Goal: Task Accomplishment & Management: Manage account settings

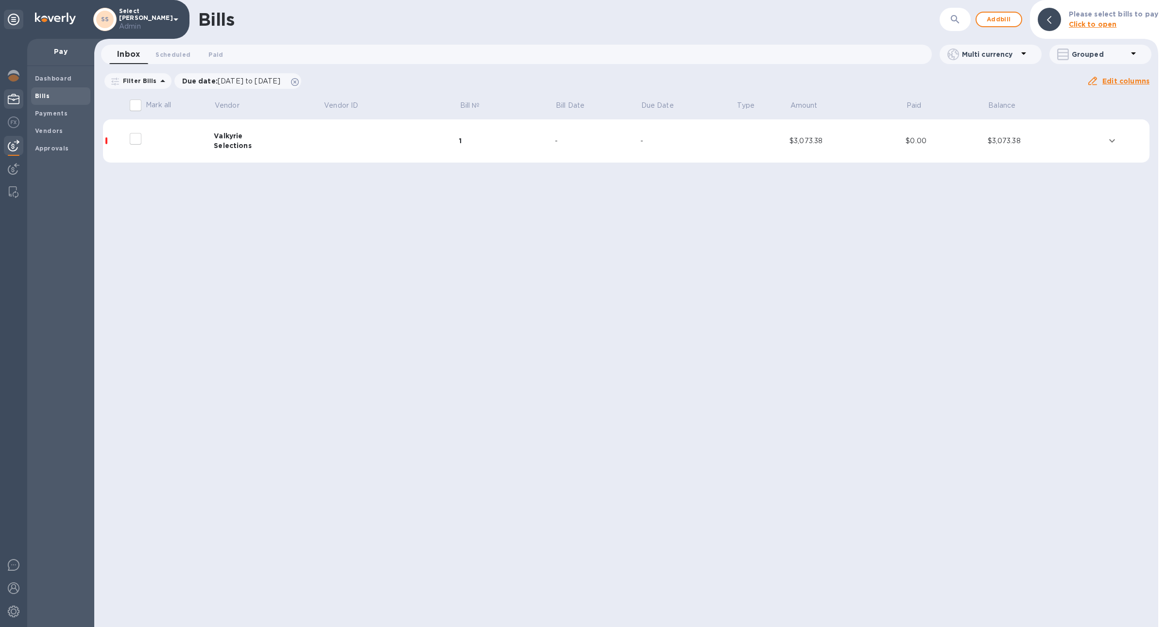
click at [17, 104] on img at bounding box center [14, 99] width 12 height 12
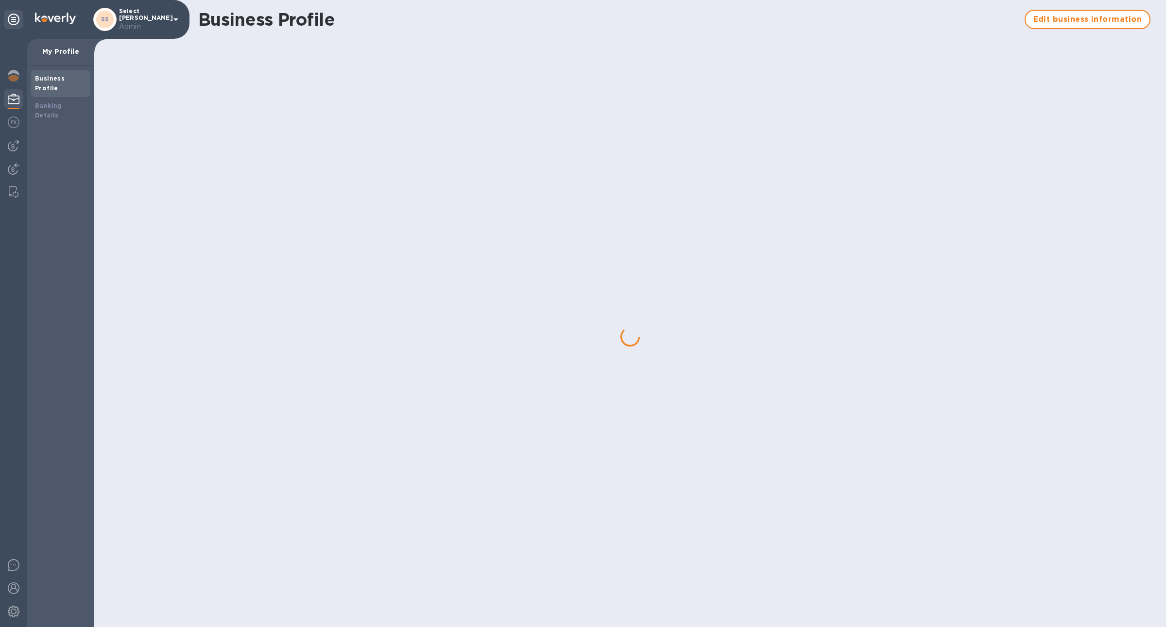
click at [63, 80] on b "Business Profile" at bounding box center [50, 83] width 30 height 17
click at [62, 102] on b "Banking Details" at bounding box center [48, 110] width 27 height 17
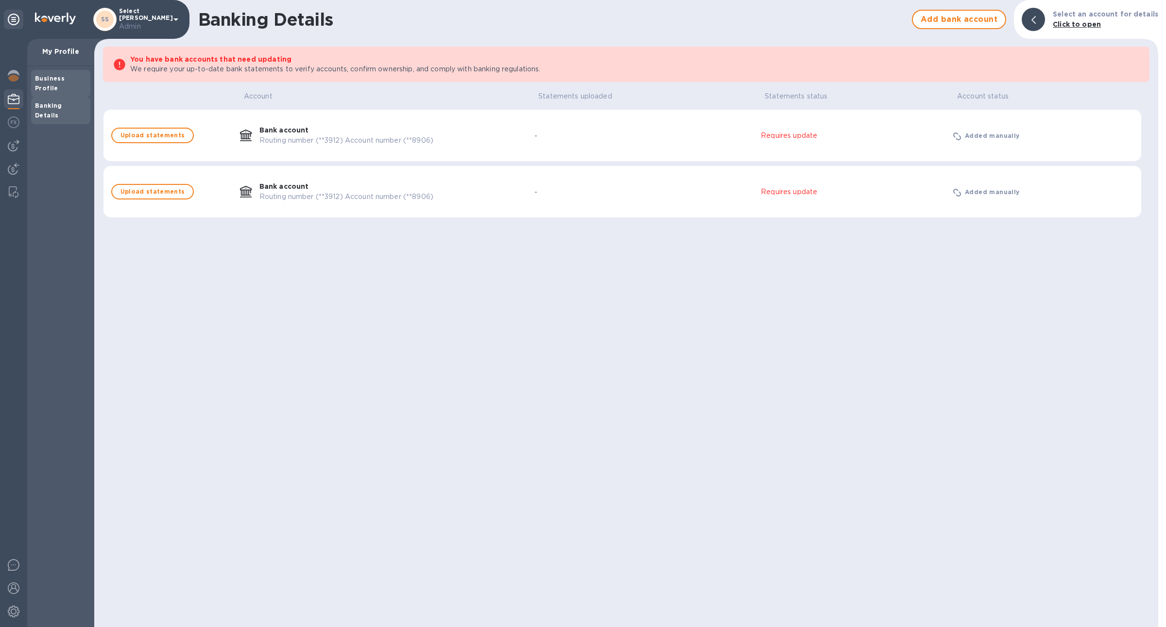
click at [62, 81] on b "Business Profile" at bounding box center [50, 83] width 30 height 17
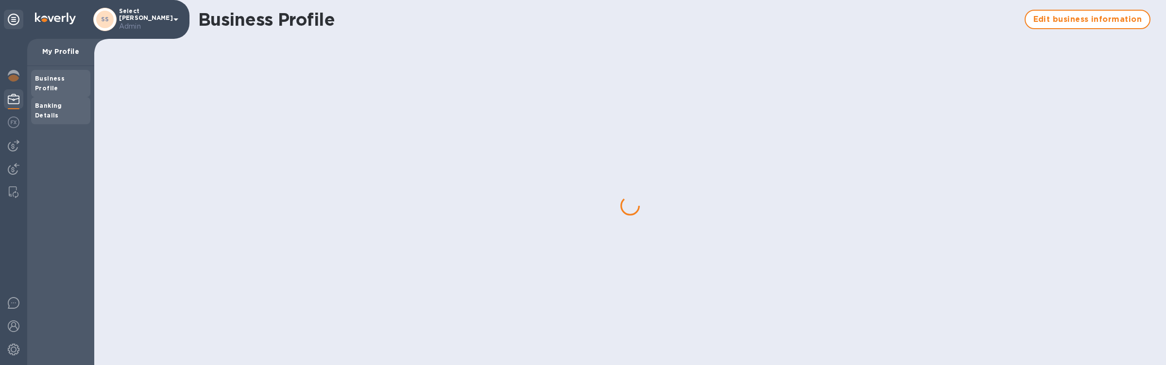
click at [58, 102] on b "Banking Details" at bounding box center [48, 110] width 27 height 17
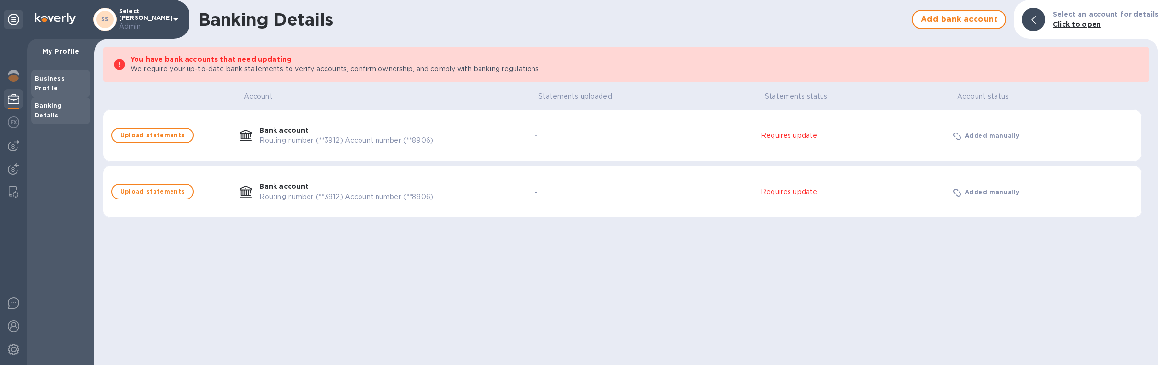
click at [65, 79] on b "Business Profile" at bounding box center [50, 83] width 30 height 17
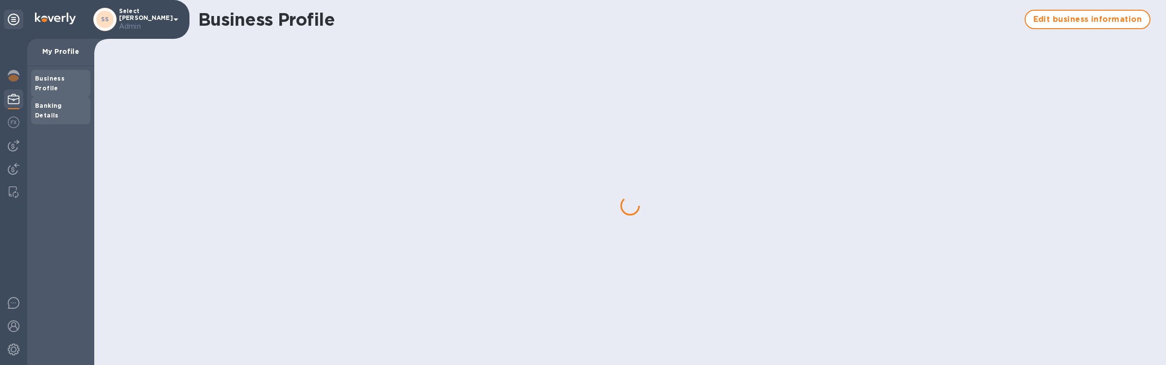
click at [55, 97] on div "Banking Details" at bounding box center [60, 110] width 59 height 27
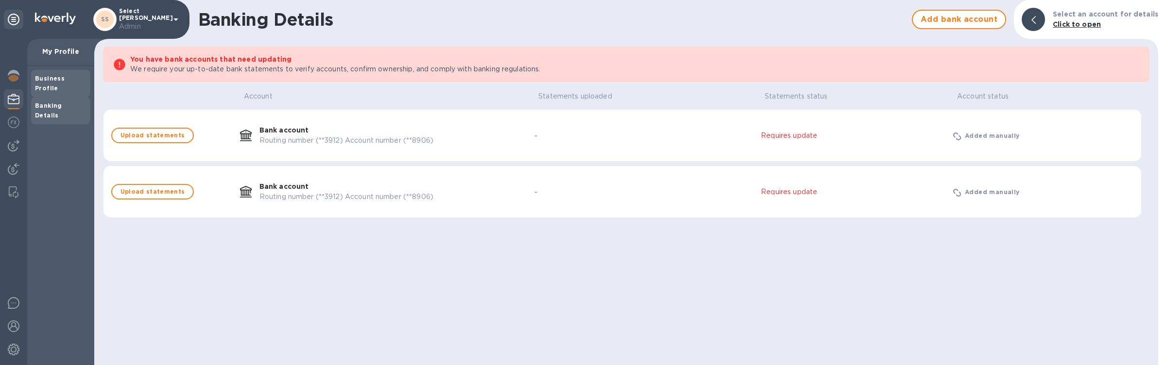
click at [57, 80] on b "Business Profile" at bounding box center [50, 83] width 30 height 17
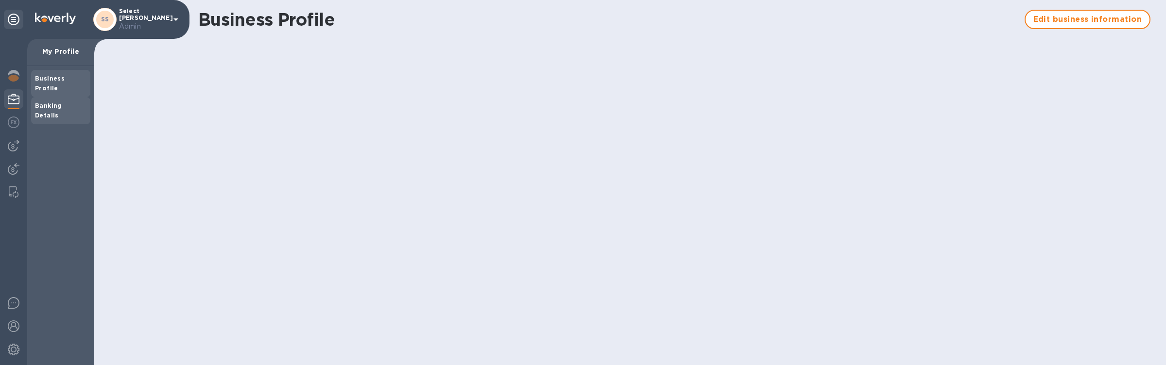
click at [62, 102] on b "Banking Details" at bounding box center [48, 110] width 27 height 17
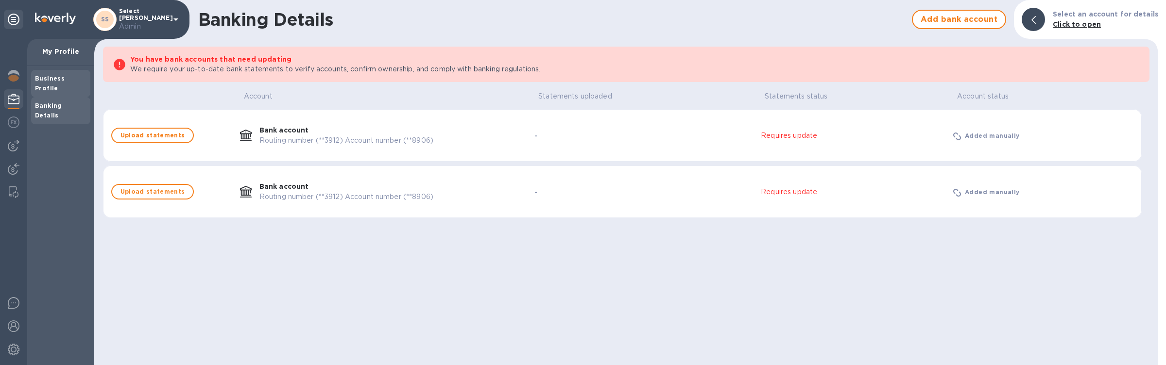
click at [54, 72] on div "Business Profile" at bounding box center [60, 83] width 59 height 27
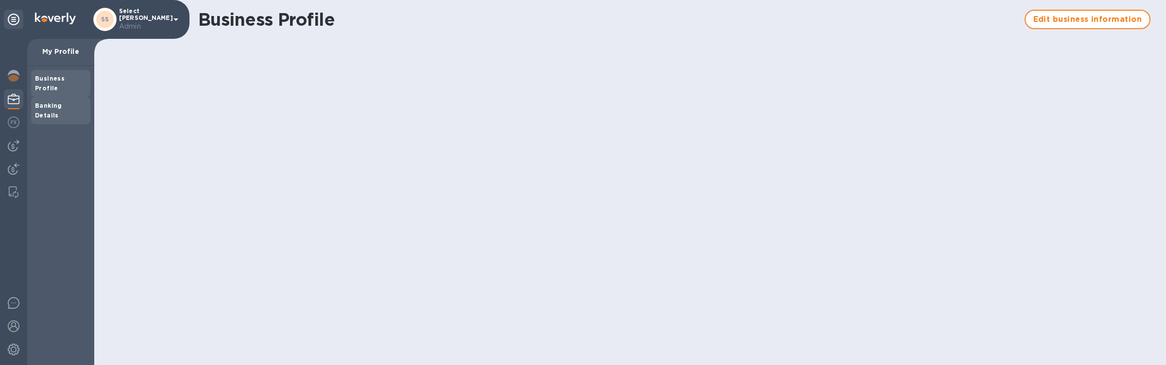
click at [62, 102] on b "Banking Details" at bounding box center [48, 110] width 27 height 17
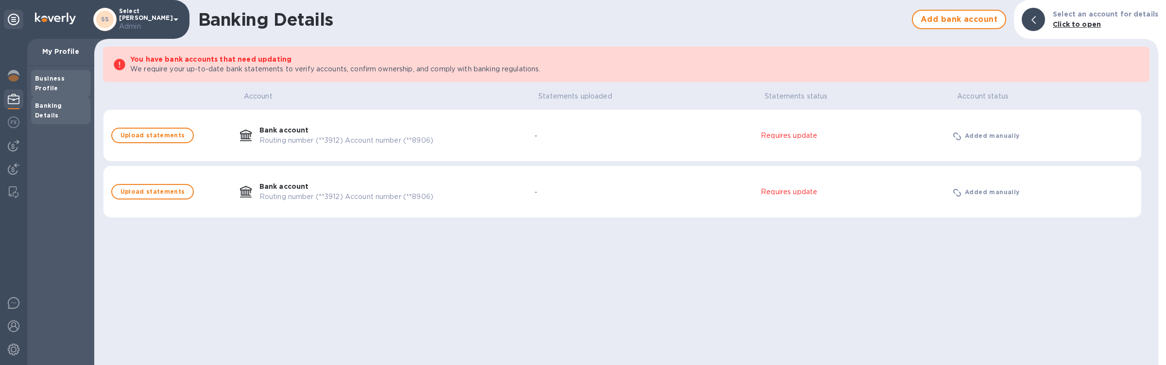
click at [63, 83] on div "Business Profile" at bounding box center [60, 83] width 51 height 19
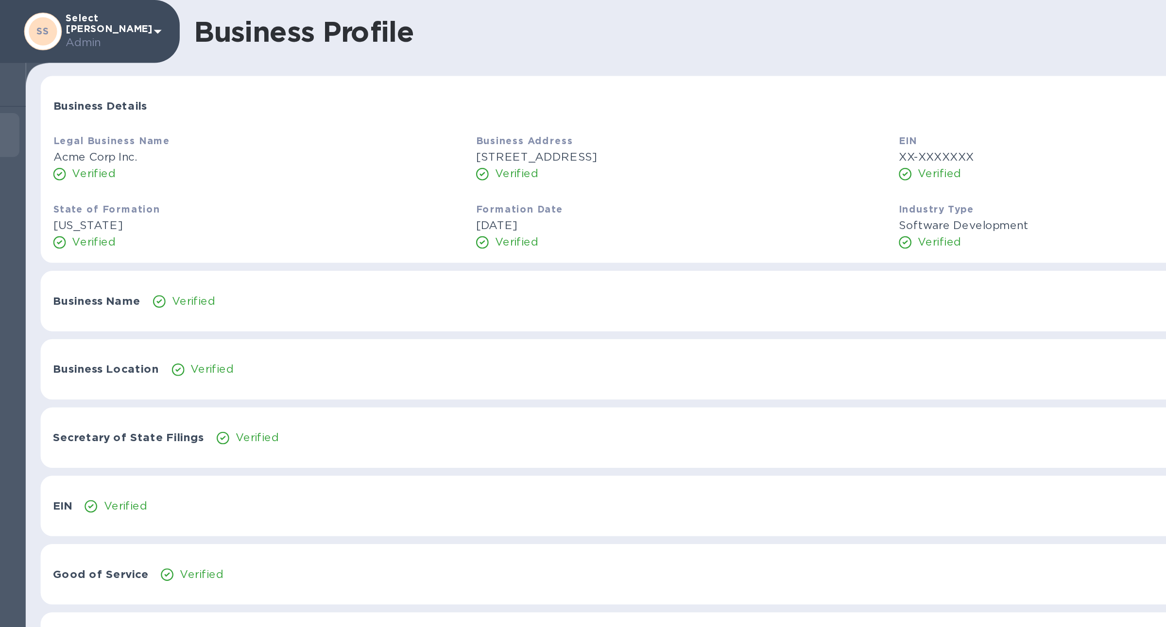
click at [200, 187] on p "Verified" at bounding box center [198, 186] width 27 height 10
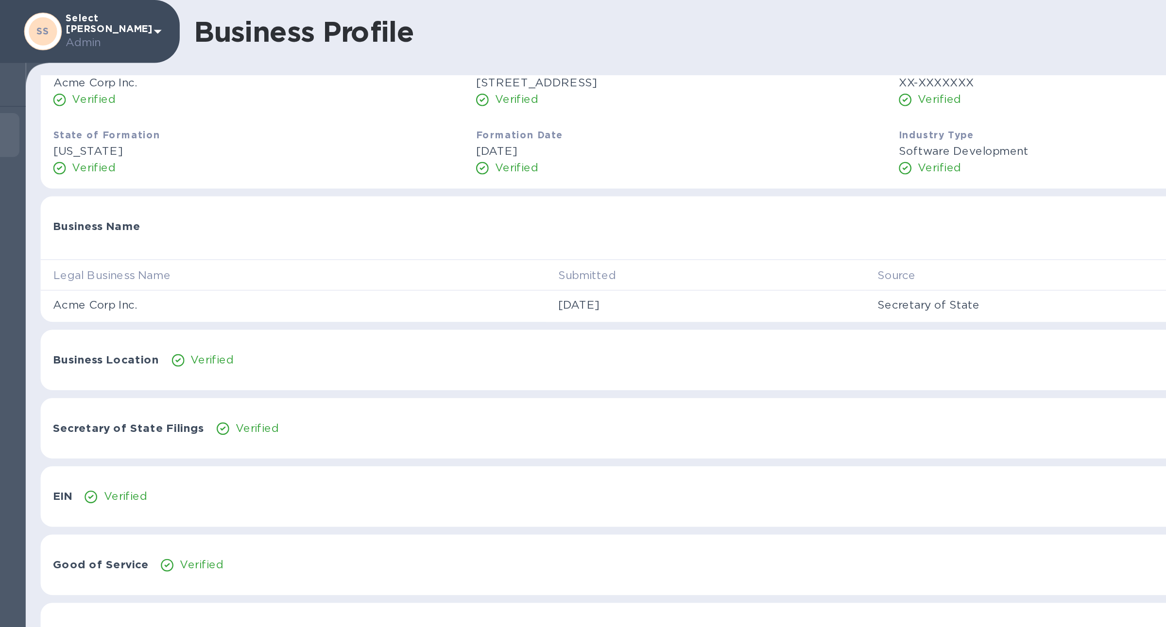
scroll to position [73, 0]
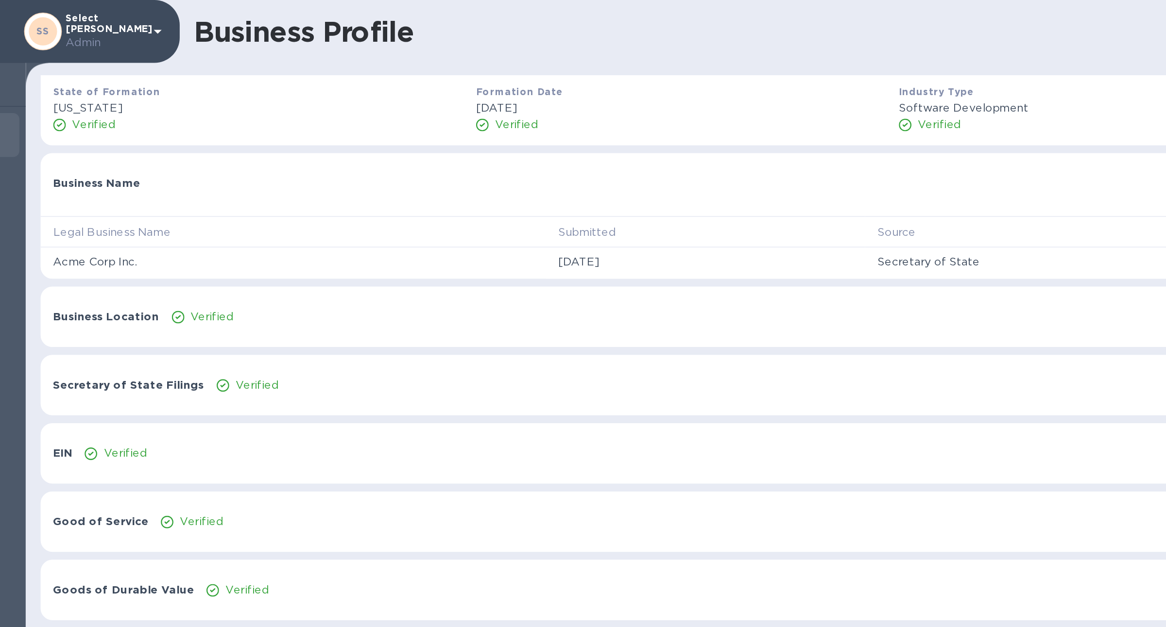
click at [201, 200] on p "Verified" at bounding box center [209, 196] width 27 height 10
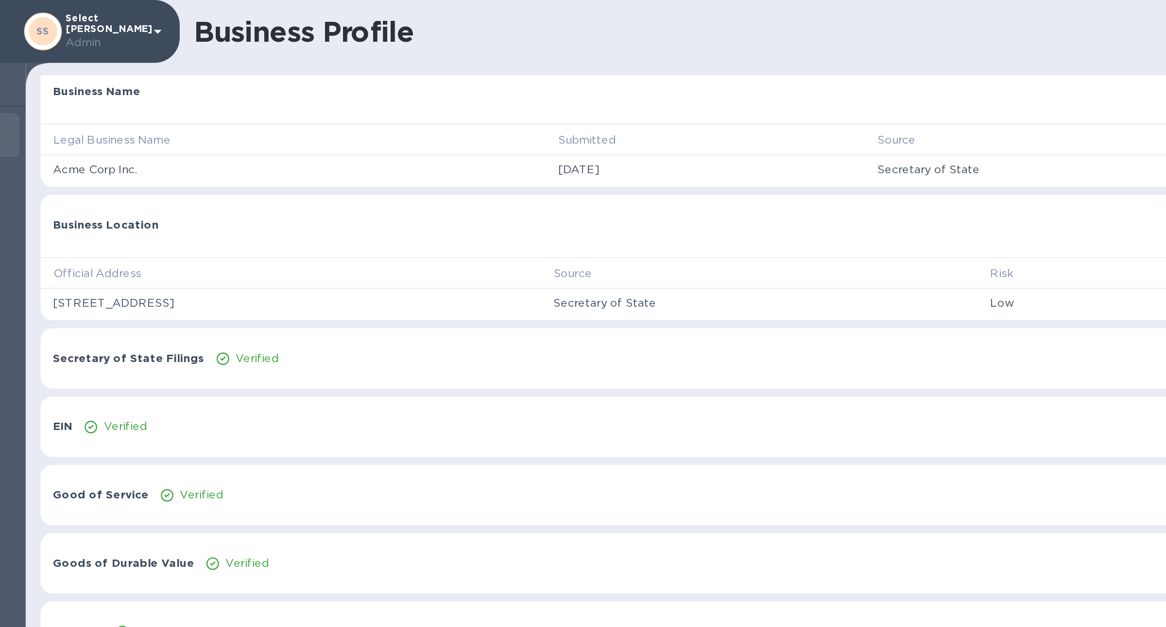
scroll to position [134, 0]
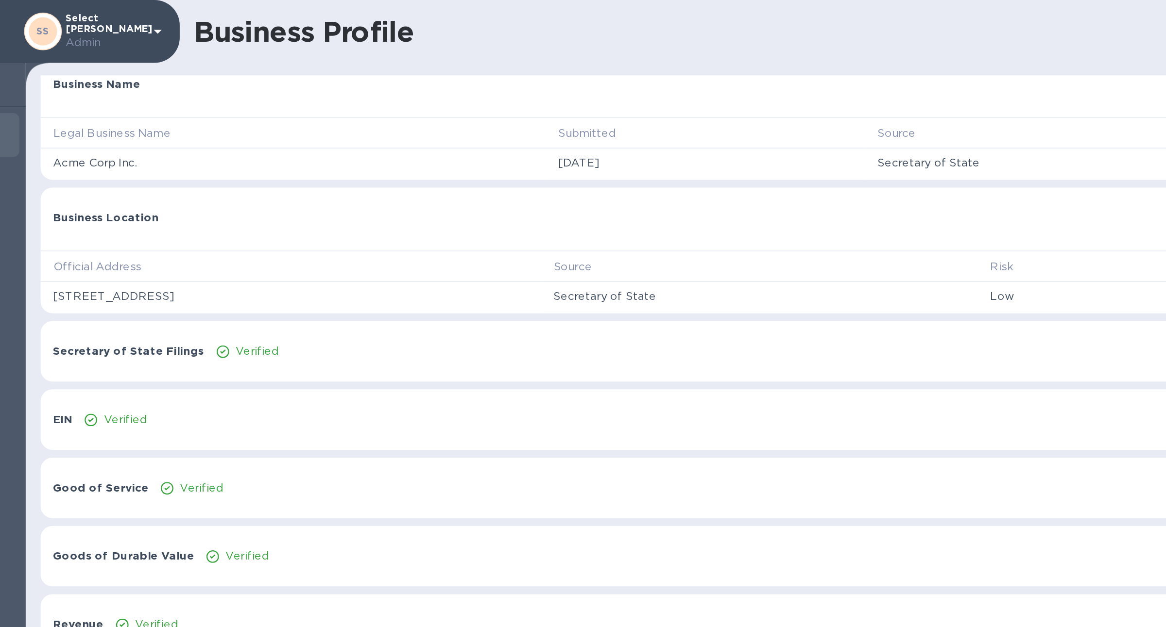
click at [208, 213] on div "Verified" at bounding box center [660, 217] width 905 height 18
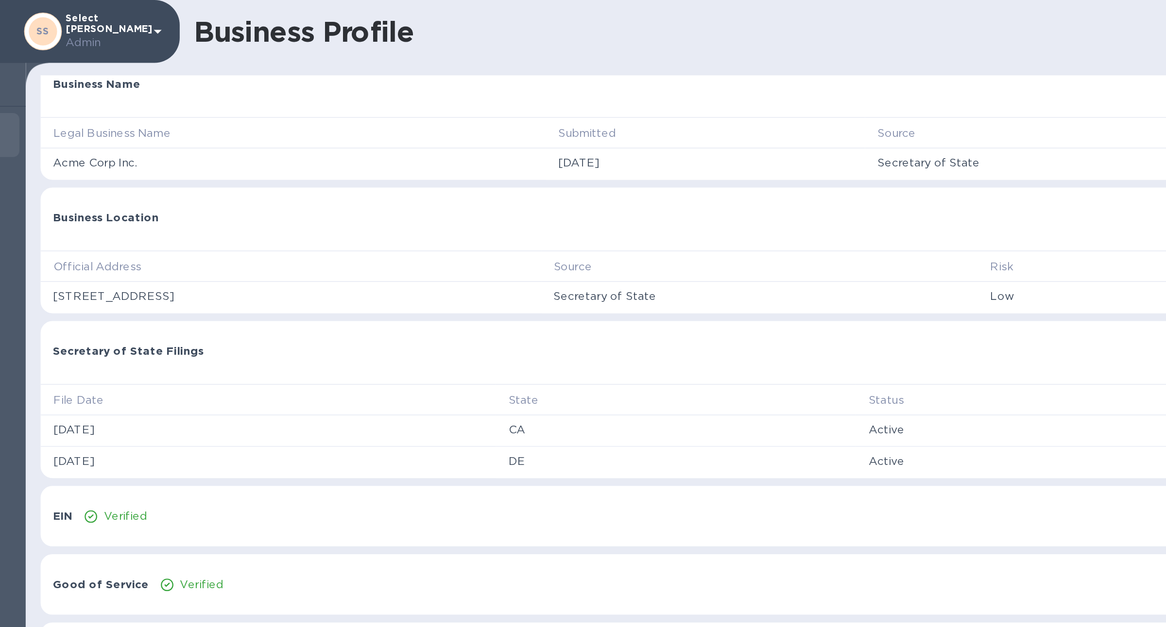
click at [200, 263] on p "Jan 1, 2023" at bounding box center [244, 266] width 266 height 10
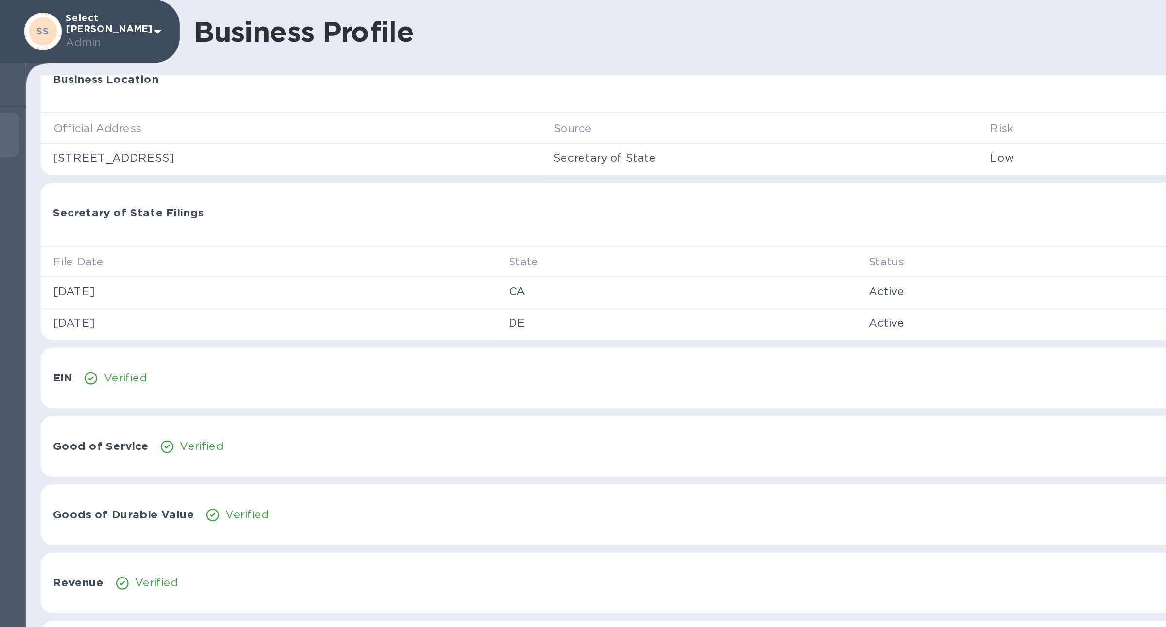
scroll to position [222, 0]
click at [182, 234] on div "EIN Verified Show" at bounding box center [629, 231] width 1053 height 37
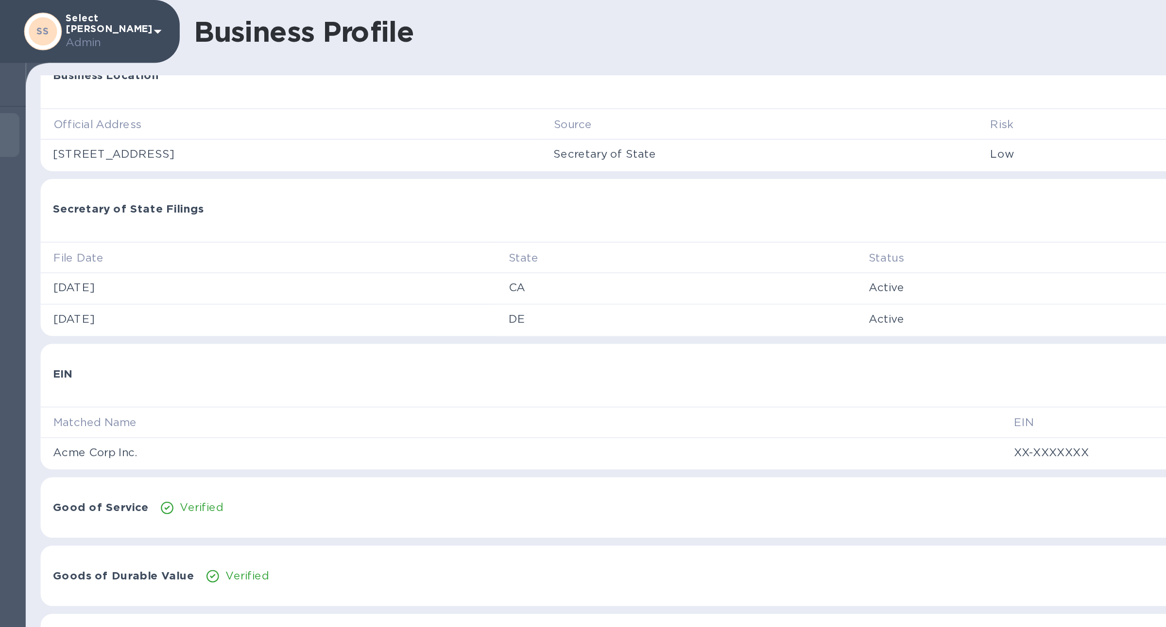
click at [187, 308] on div "Verified" at bounding box center [202, 314] width 31 height 14
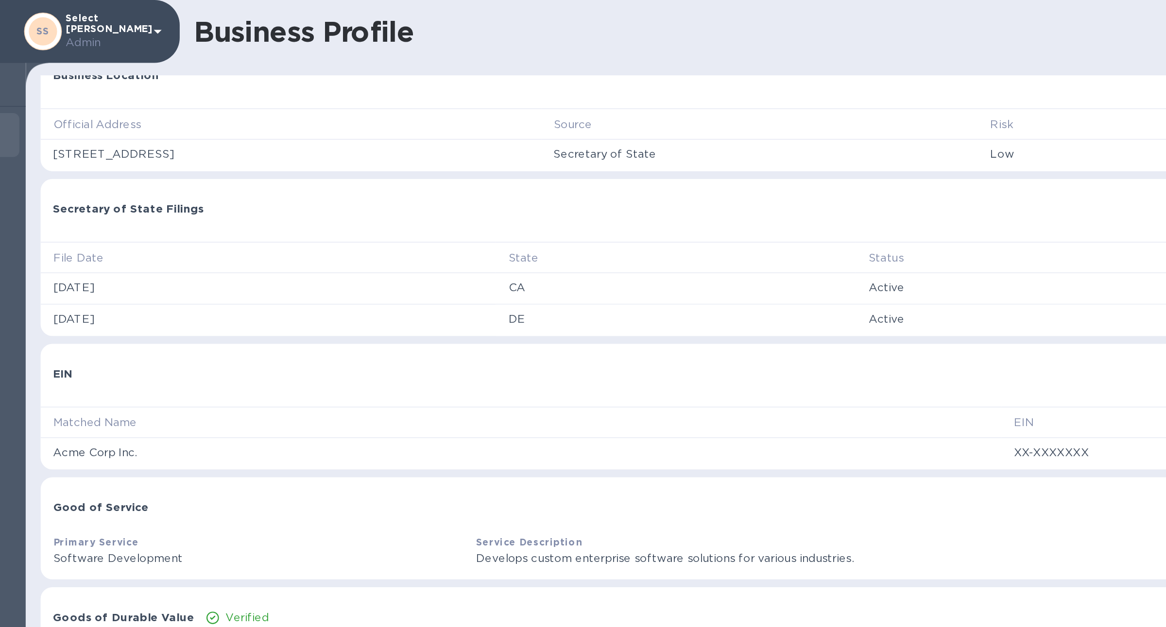
scroll to position [287, 0]
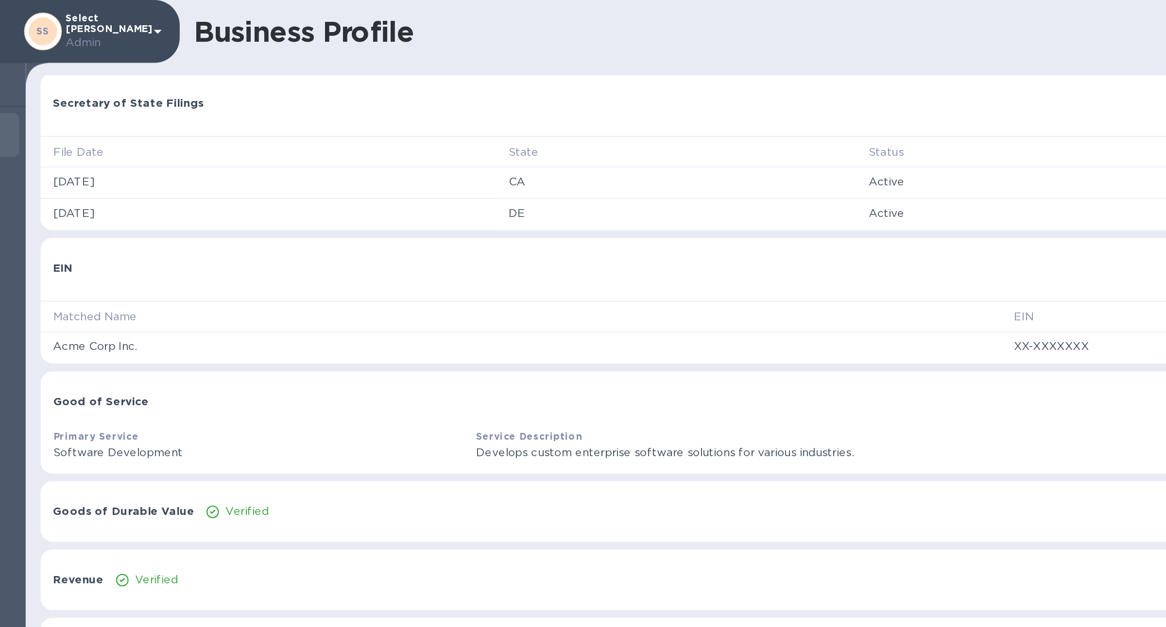
click at [190, 328] on div "Goods of Durable Value Verified Show" at bounding box center [629, 316] width 1053 height 37
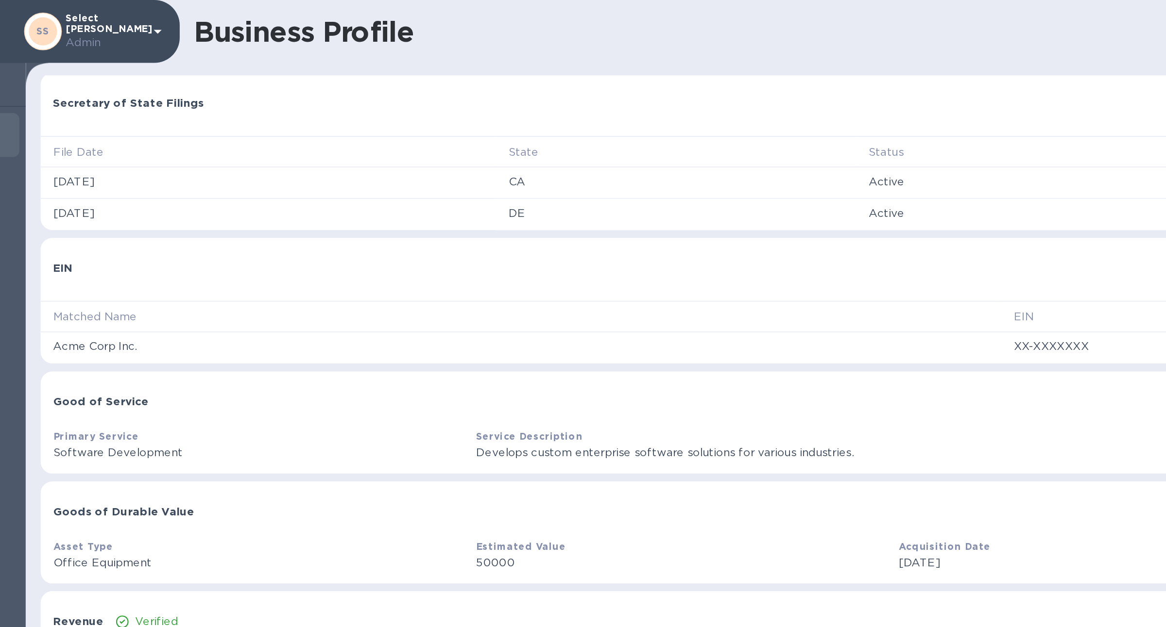
scroll to position [314, 0]
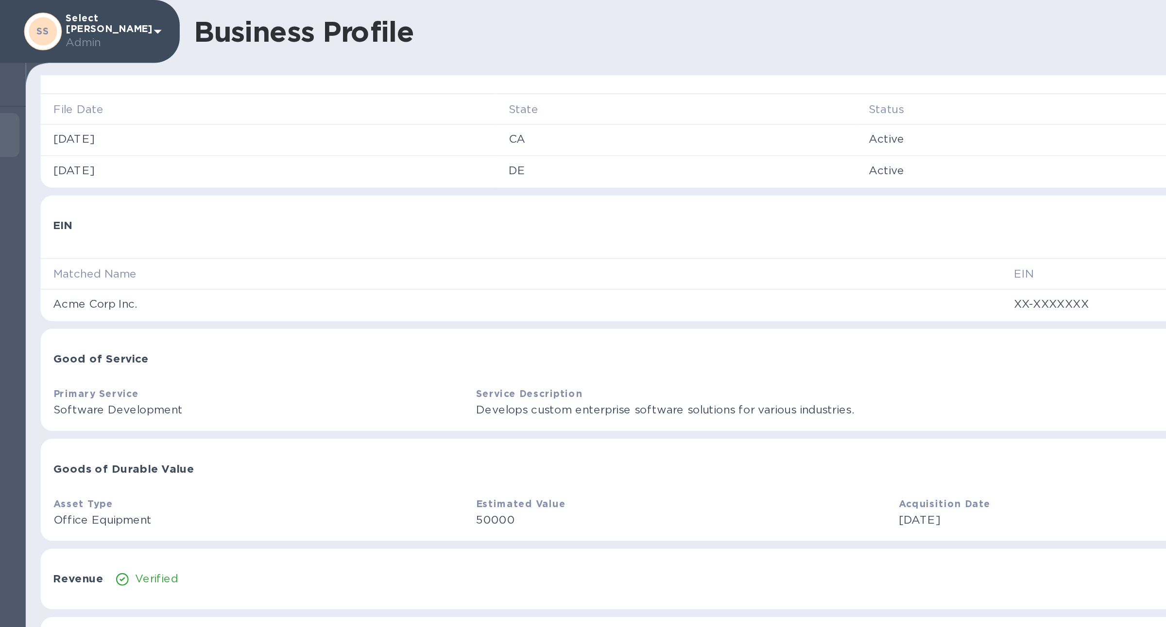
click at [191, 344] on div "Revenue Verified Show" at bounding box center [629, 357] width 1053 height 37
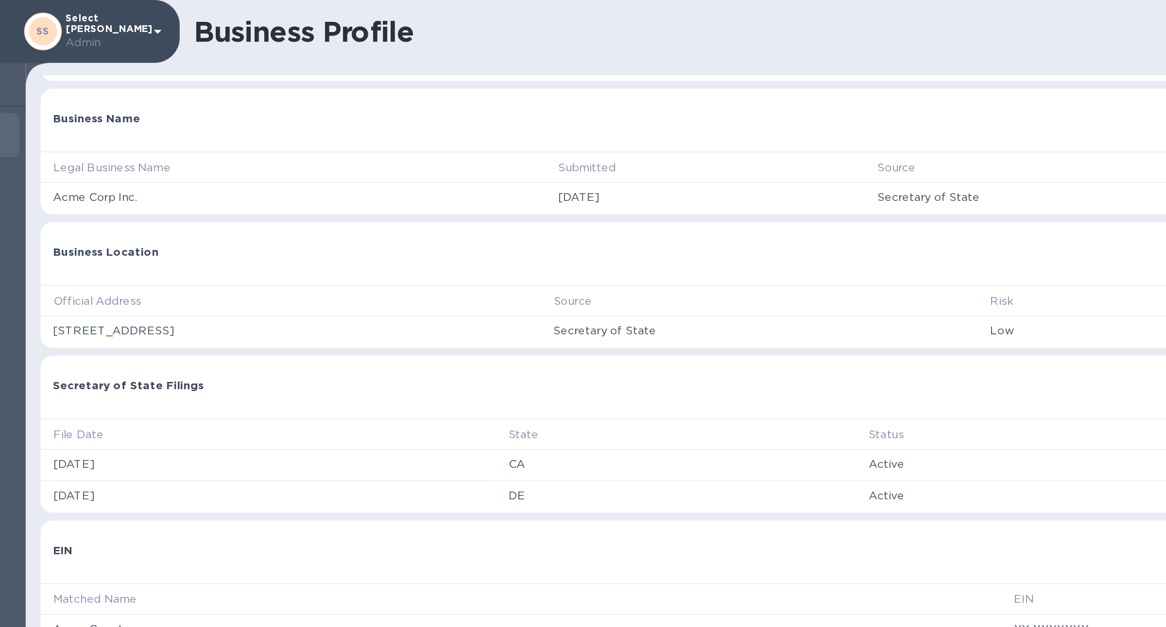
scroll to position [0, 0]
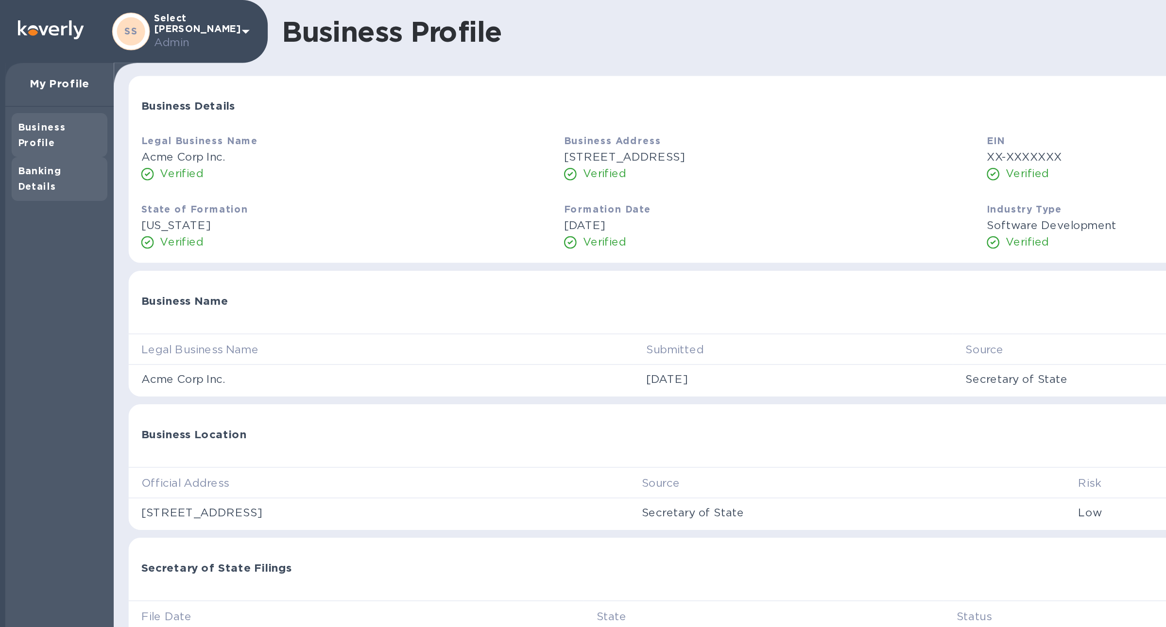
click at [58, 102] on b "Banking Details" at bounding box center [48, 110] width 27 height 17
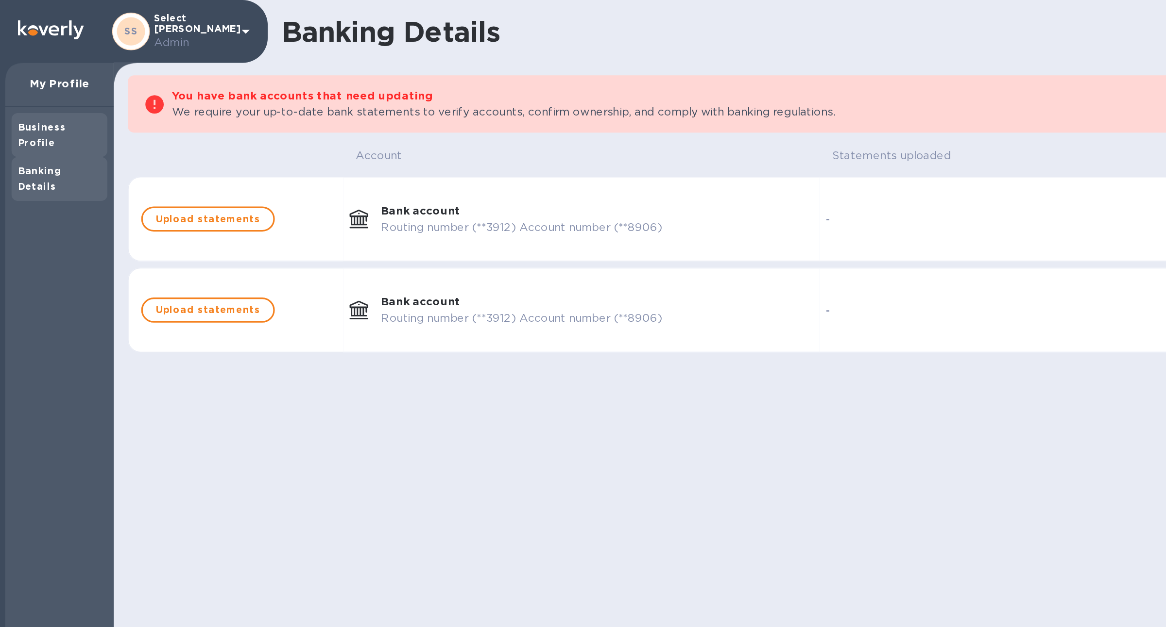
click at [65, 80] on b "Business Profile" at bounding box center [50, 83] width 30 height 17
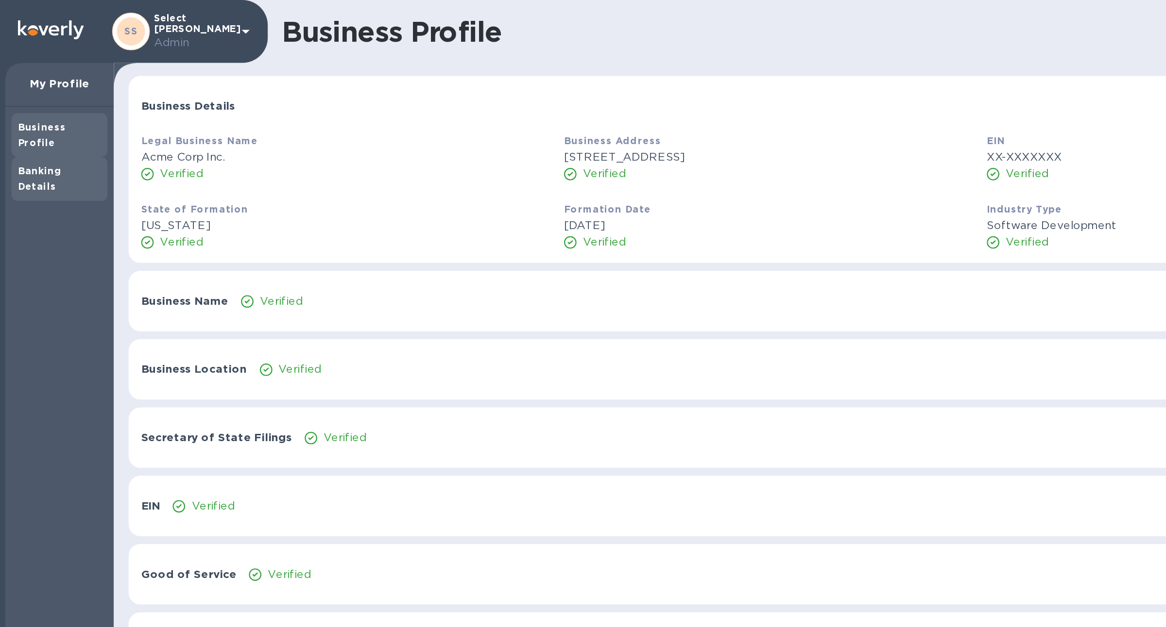
click at [61, 102] on b "Banking Details" at bounding box center [48, 110] width 27 height 17
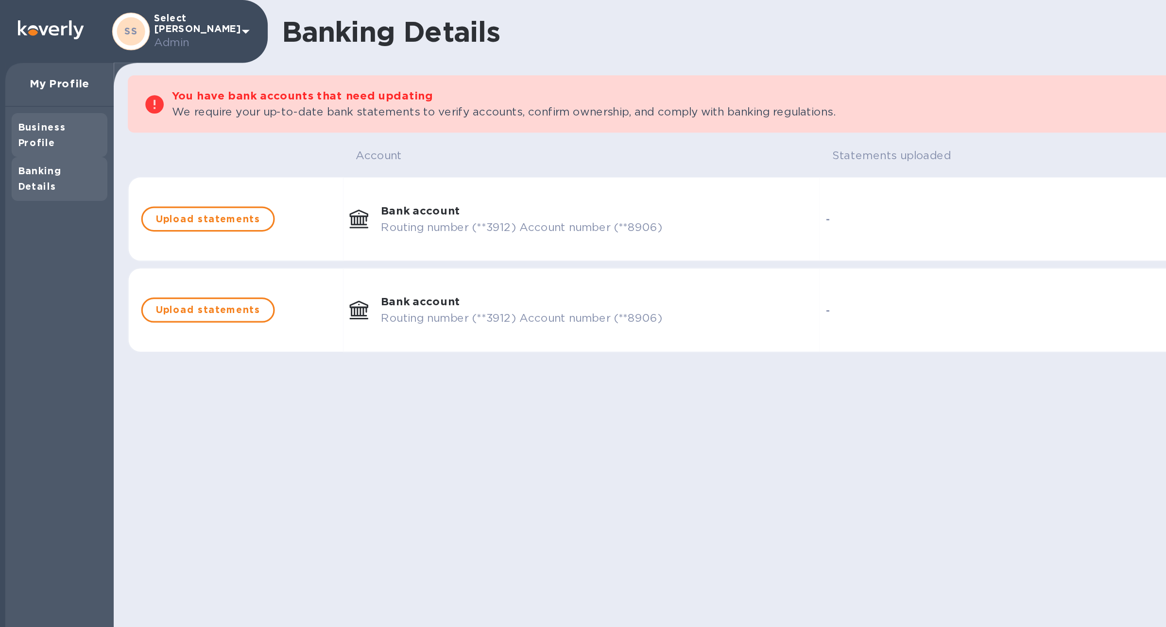
click at [60, 83] on div "Business Profile" at bounding box center [60, 83] width 51 height 19
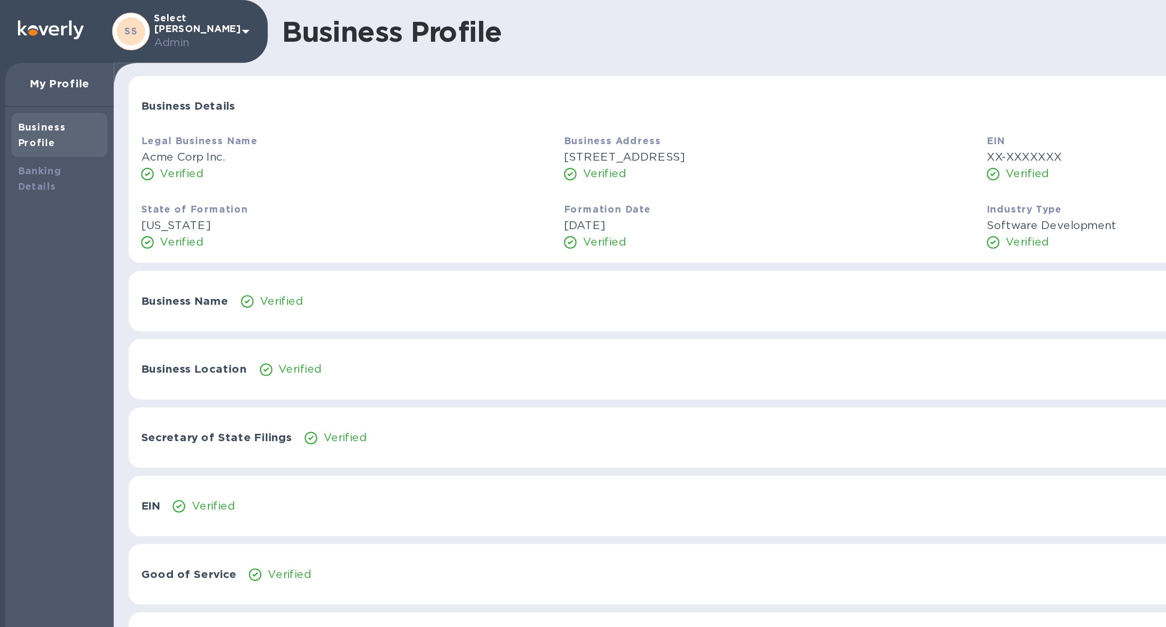
scroll to position [83, 0]
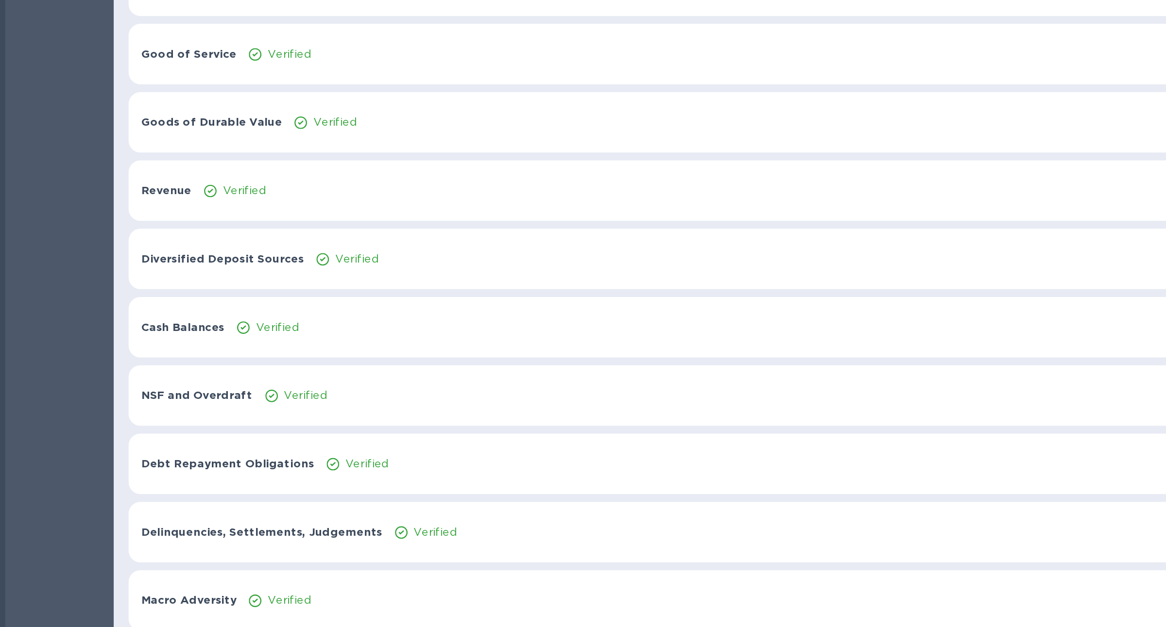
click at [248, 365] on div "Macro Adversity Verified Show" at bounding box center [629, 610] width 1053 height 37
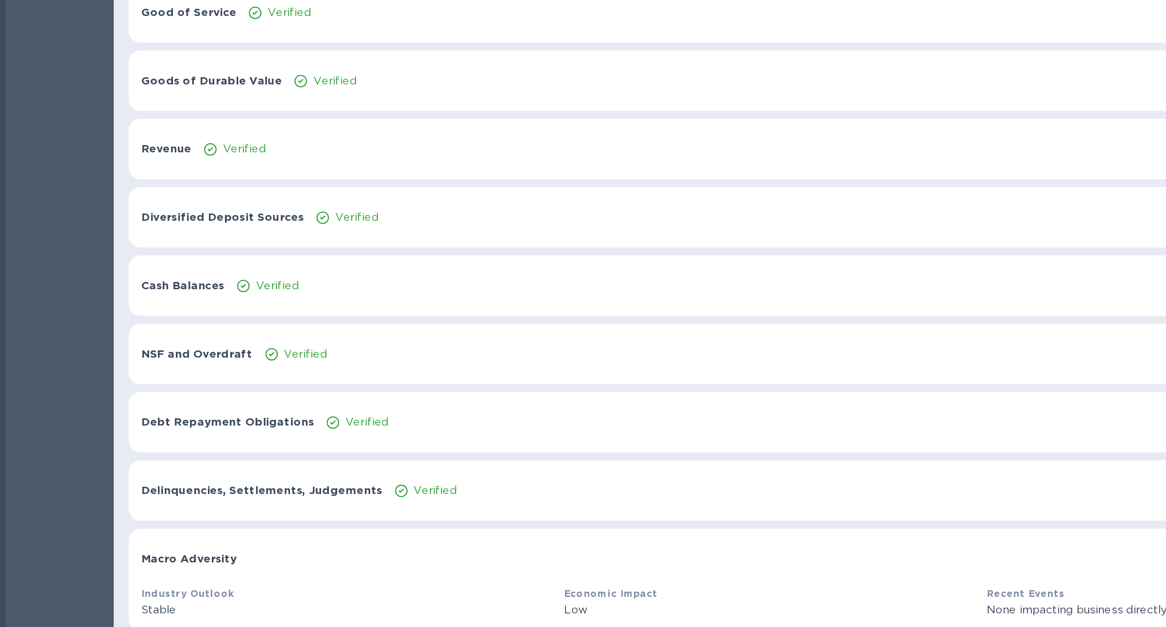
click at [240, 365] on div "Delinquencies, Settlements, Judgements Verified Show" at bounding box center [629, 542] width 1053 height 37
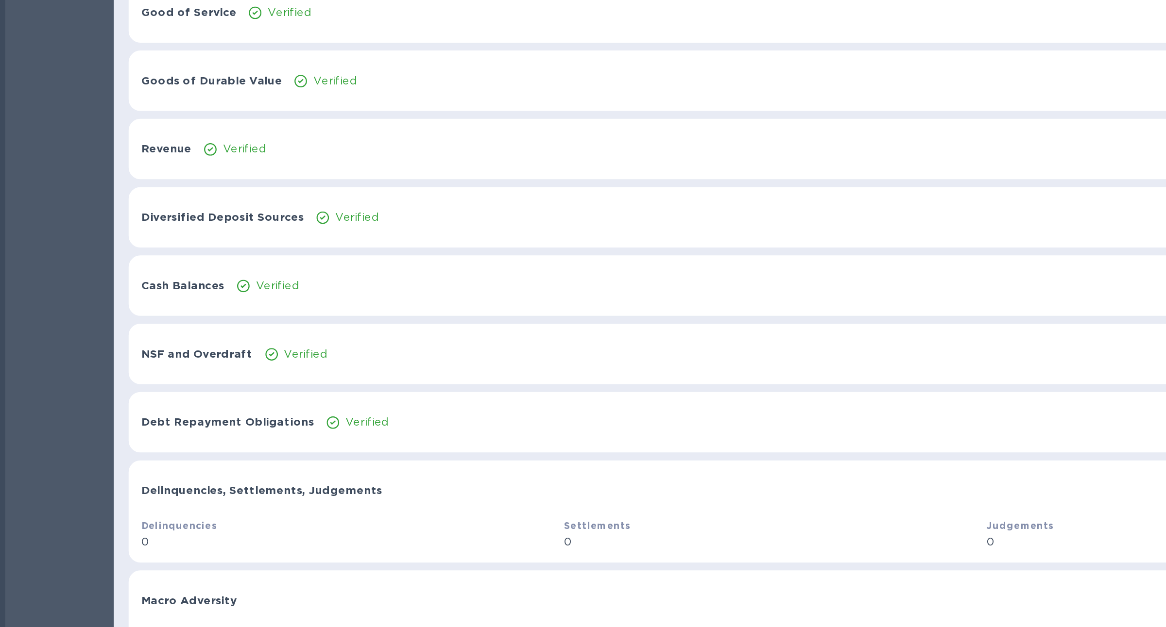
click at [218, 365] on div "Debt Repayment Obligations Verified Show" at bounding box center [629, 500] width 1053 height 37
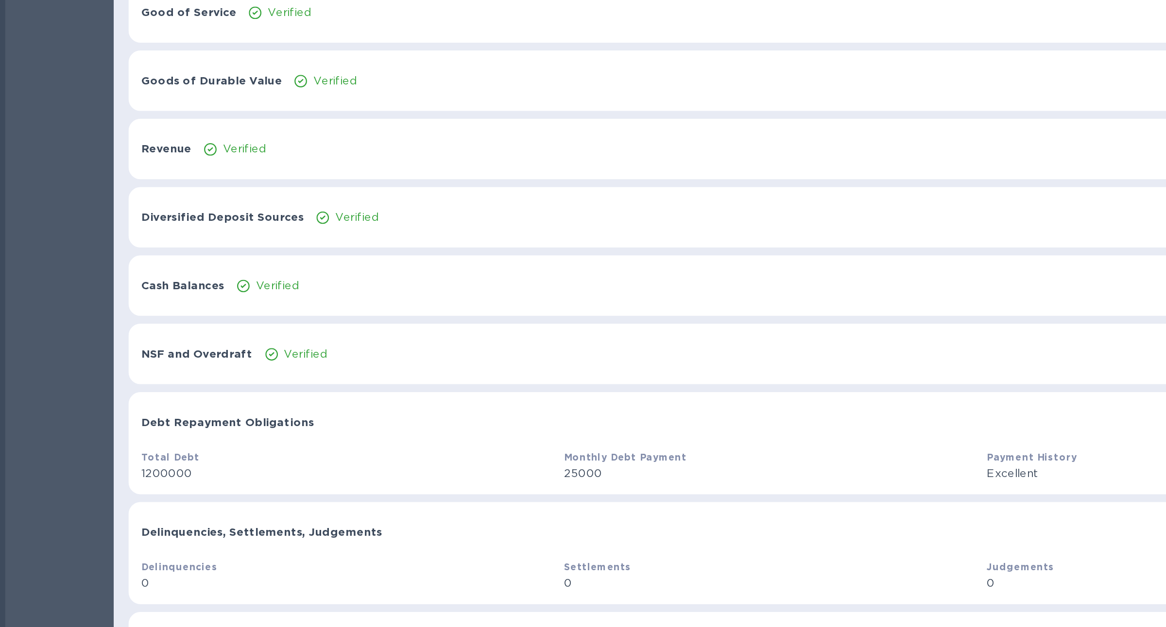
click at [220, 365] on div "NSF and Overdraft Verified Show" at bounding box center [629, 457] width 1053 height 37
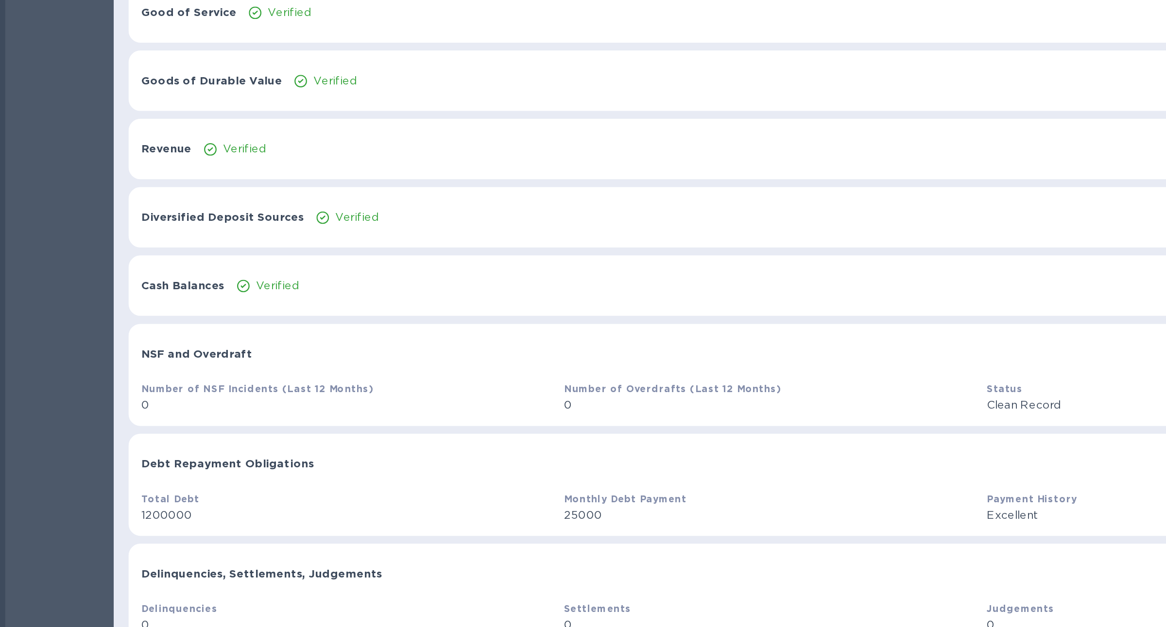
click at [211, 365] on div "Cash Balances Verified Show" at bounding box center [629, 415] width 1053 height 37
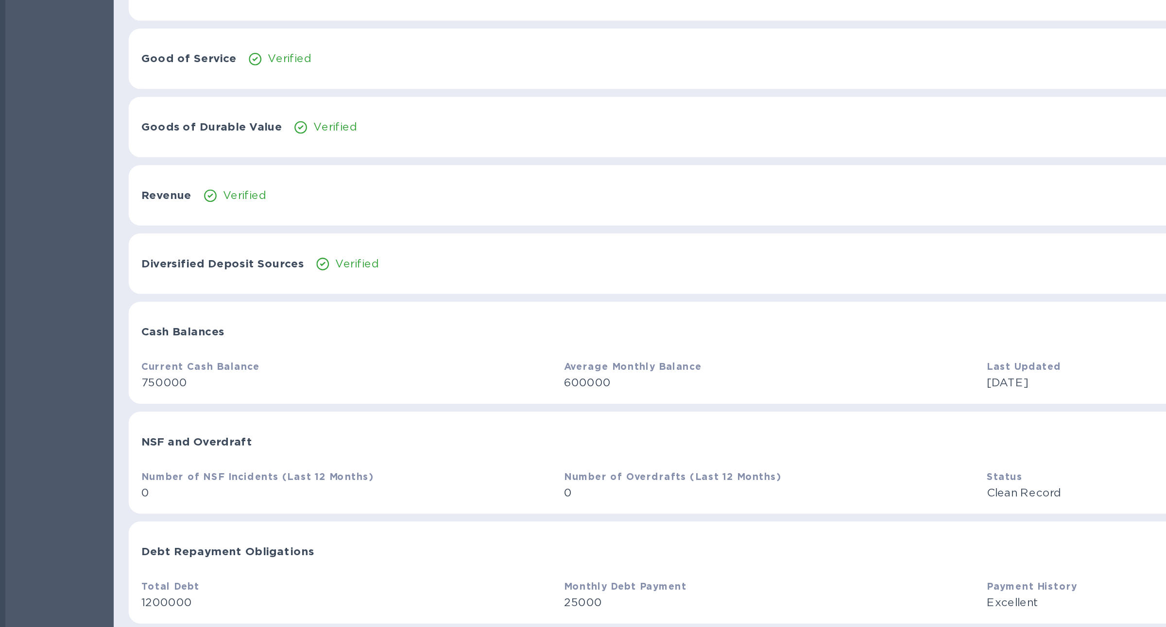
scroll to position [73, 0]
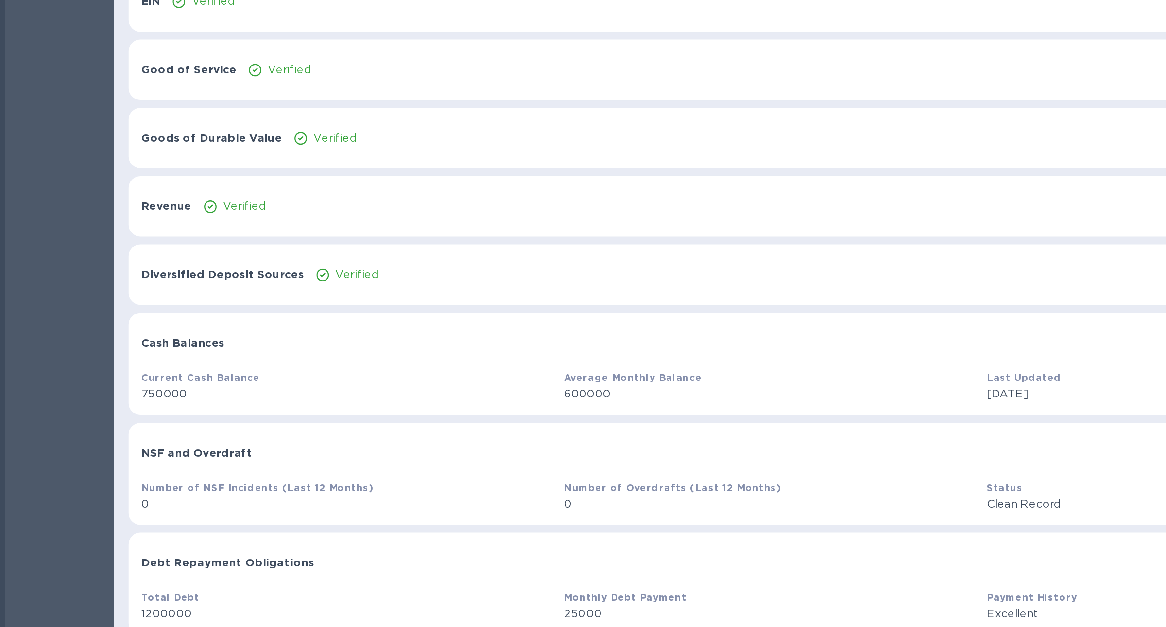
click at [207, 365] on div "Diversified Deposit Sources Verified Show" at bounding box center [629, 408] width 1053 height 37
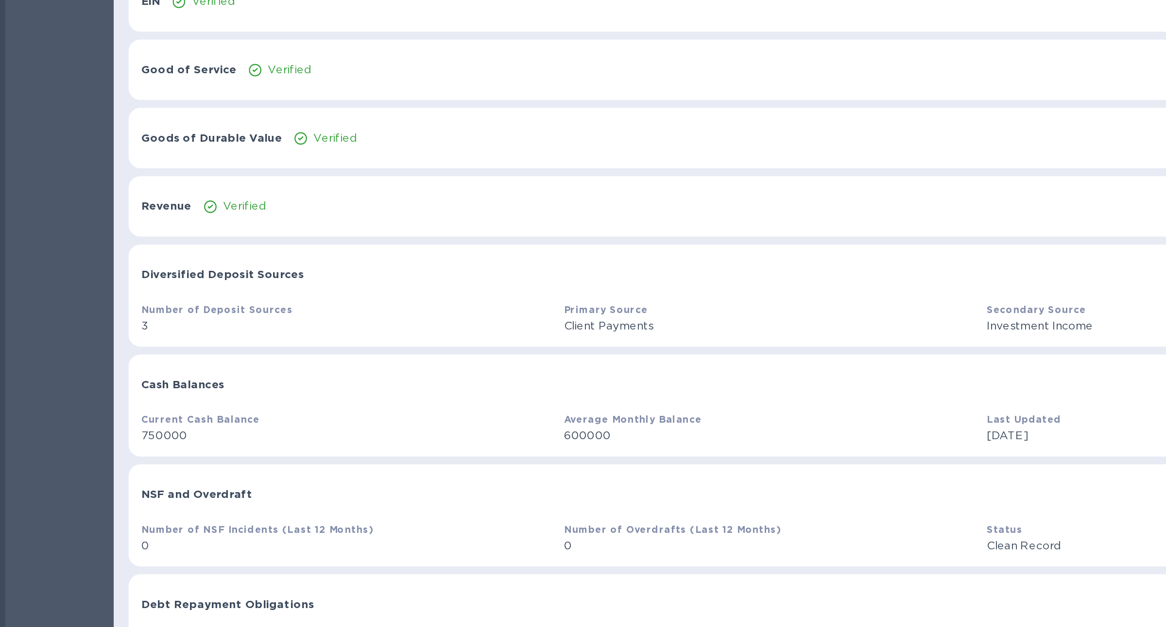
click at [201, 365] on div "Revenue Verified Show" at bounding box center [629, 366] width 1053 height 37
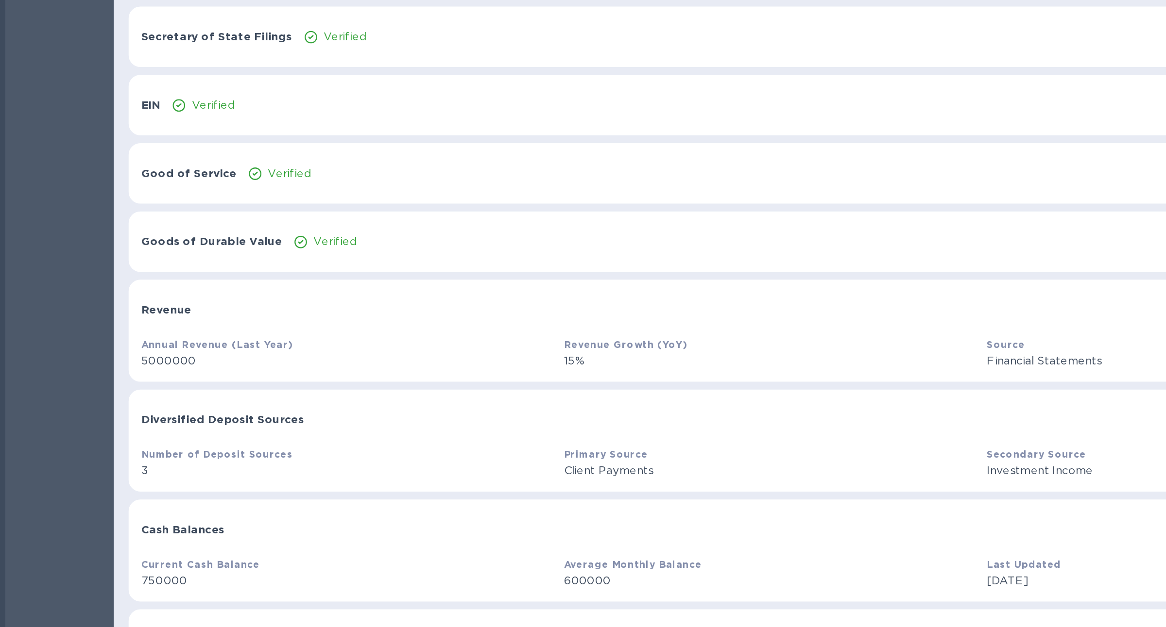
scroll to position [0, 0]
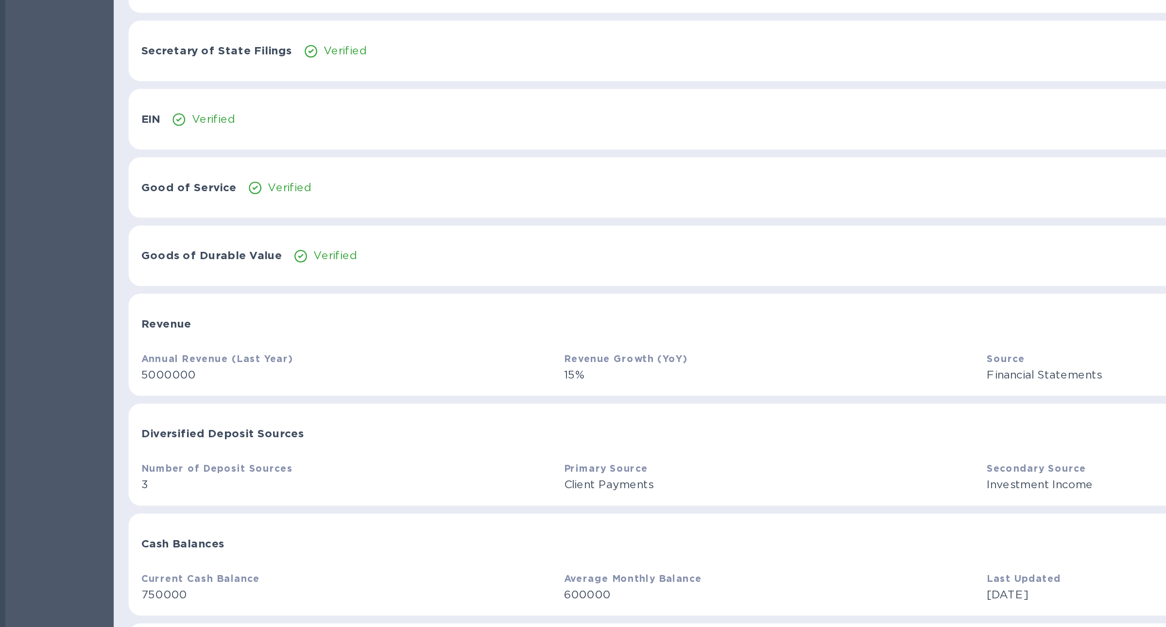
click at [125, 365] on p "5000000" at bounding box center [237, 471] width 253 height 10
click at [127, 365] on p "750000" at bounding box center [237, 607] width 253 height 10
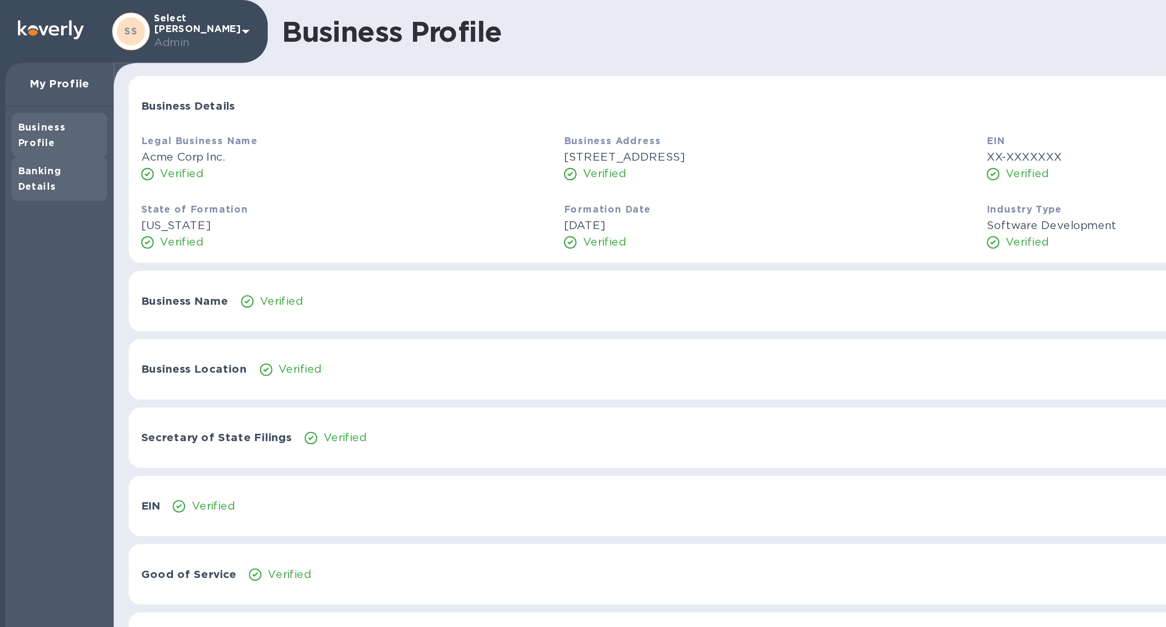
click at [60, 97] on div "Banking Details" at bounding box center [60, 110] width 59 height 27
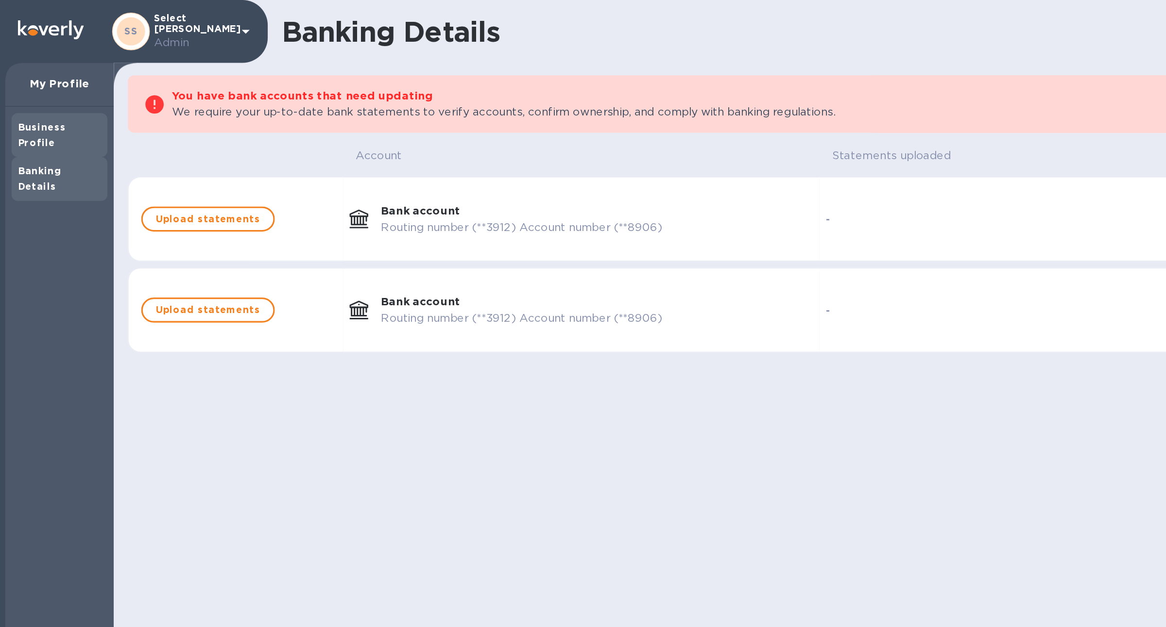
click at [63, 79] on b "Business Profile" at bounding box center [50, 83] width 30 height 17
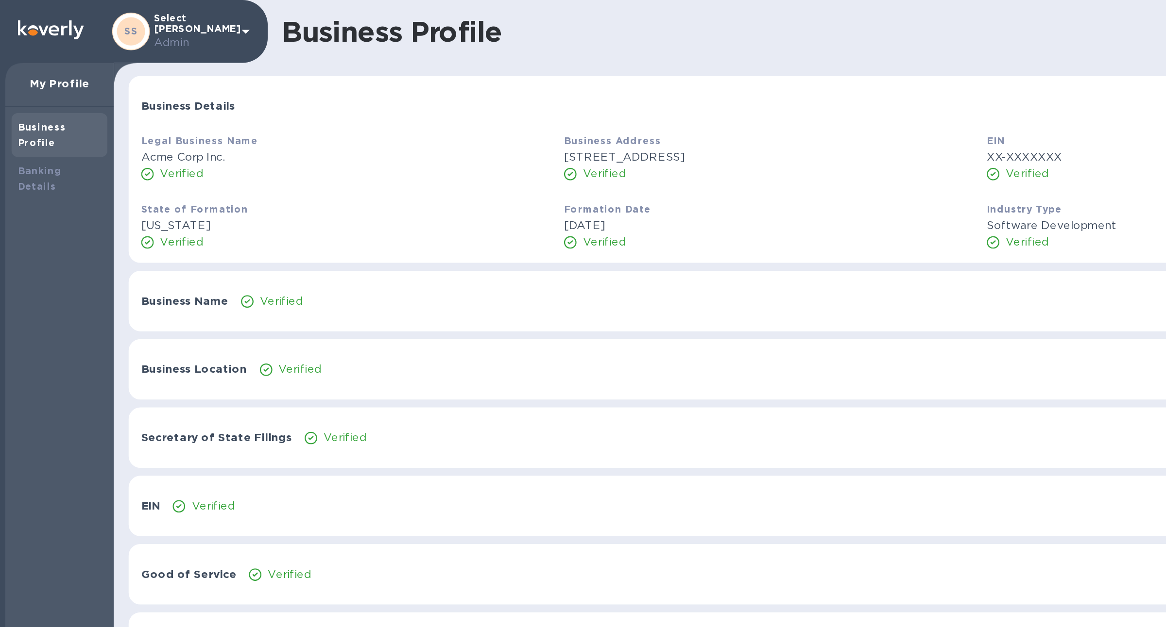
click at [63, 79] on b "Business Profile" at bounding box center [50, 83] width 30 height 17
click at [67, 101] on div "Banking Details" at bounding box center [60, 110] width 51 height 19
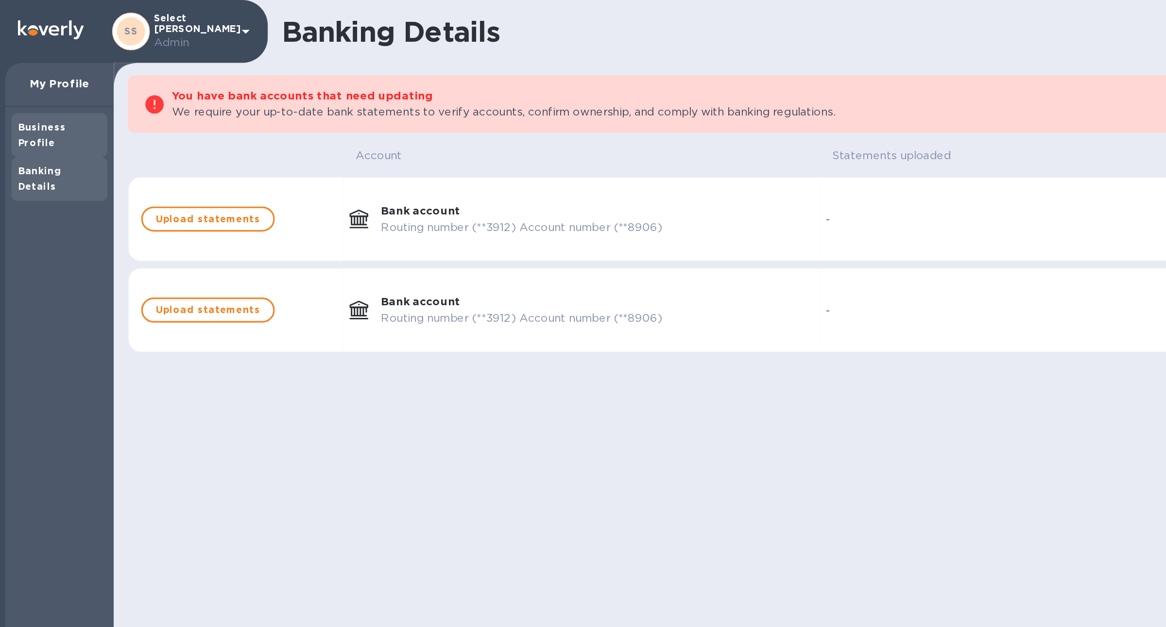
click at [68, 83] on div "Business Profile" at bounding box center [60, 83] width 51 height 19
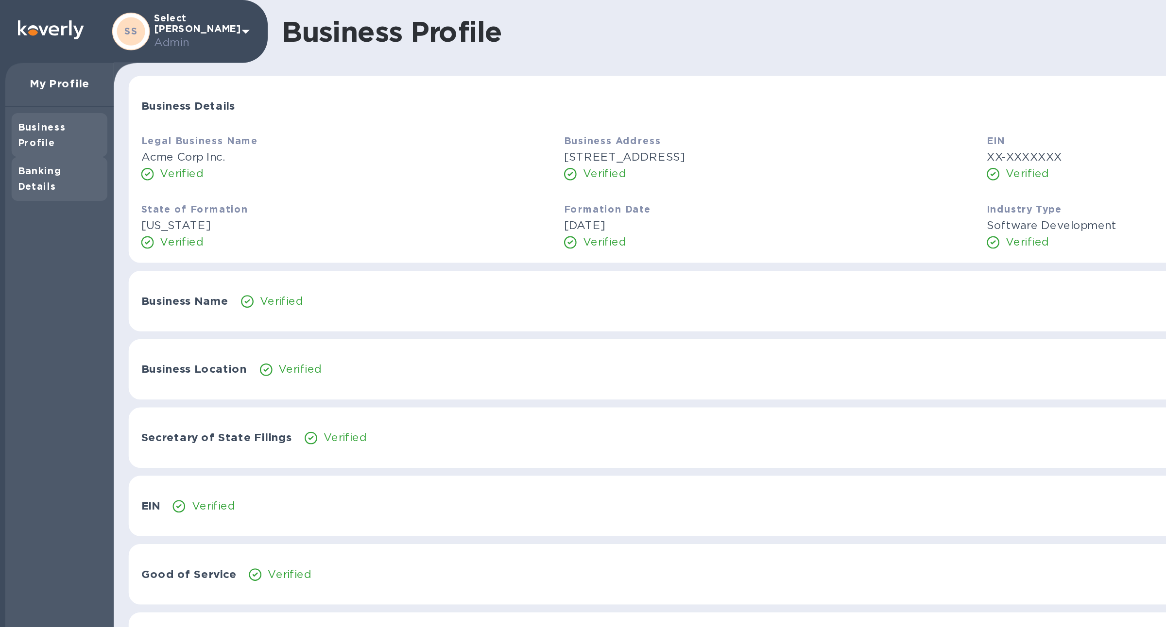
click at [62, 102] on b "Banking Details" at bounding box center [48, 110] width 27 height 17
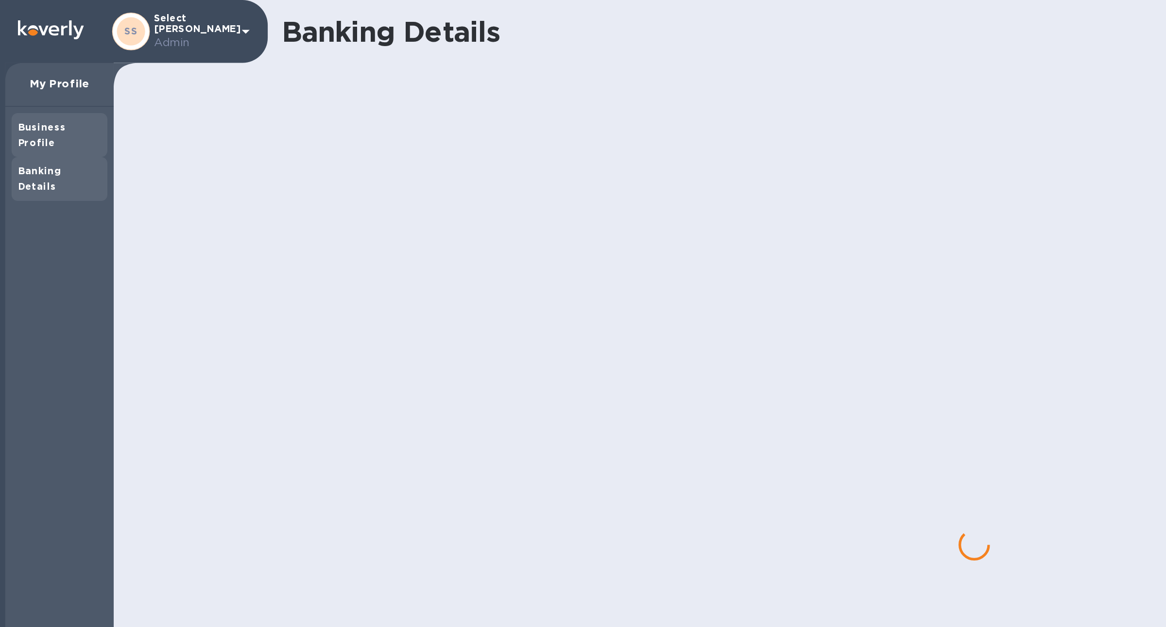
click at [65, 78] on b "Business Profile" at bounding box center [50, 83] width 30 height 17
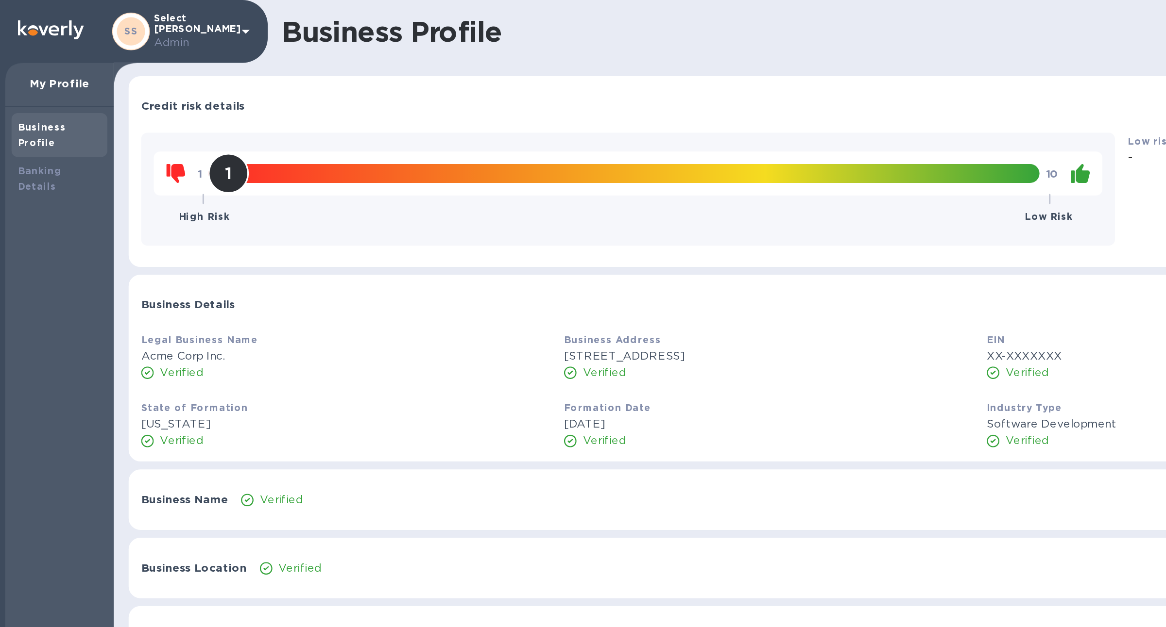
click at [169, 107] on div "1" at bounding box center [164, 107] width 25 height 25
drag, startPoint x: 163, startPoint y: 111, endPoint x: 260, endPoint y: 102, distance: 98.0
click at [260, 102] on div "1" at bounding box center [409, 107] width 514 height 12
click at [418, 107] on div "1" at bounding box center [409, 107] width 514 height 12
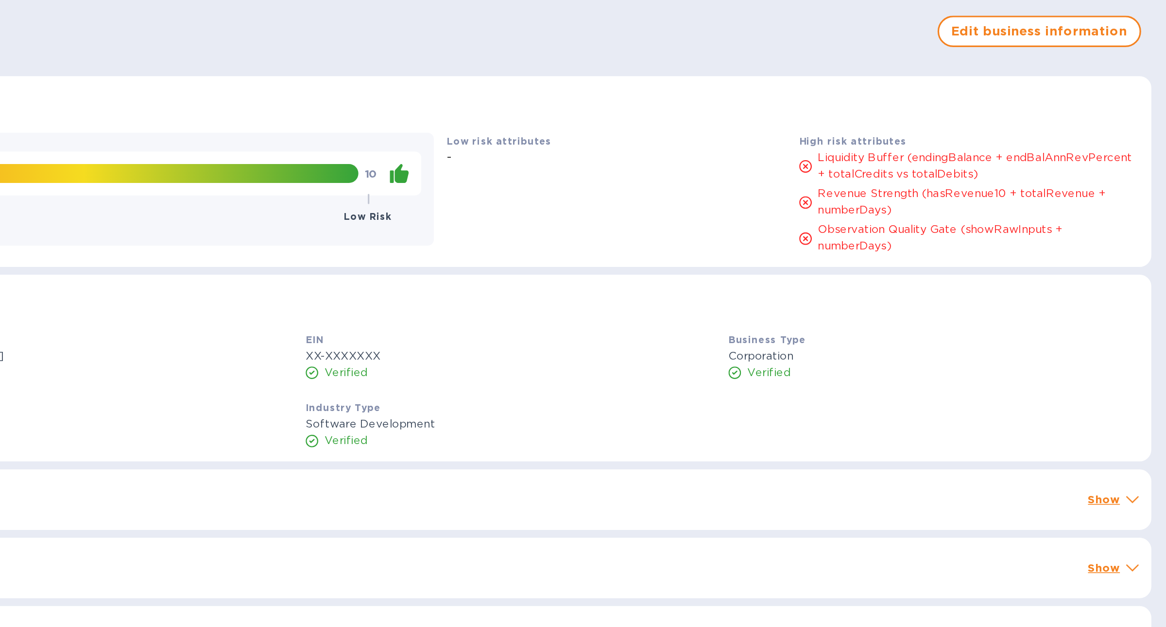
click at [994, 146] on p "Observation Quality Gate (showRawInputs + numberDays)" at bounding box center [1049, 147] width 198 height 20
click at [996, 152] on p "Observation Quality Gate (showRawInputs + numberDays)" at bounding box center [1049, 147] width 198 height 20
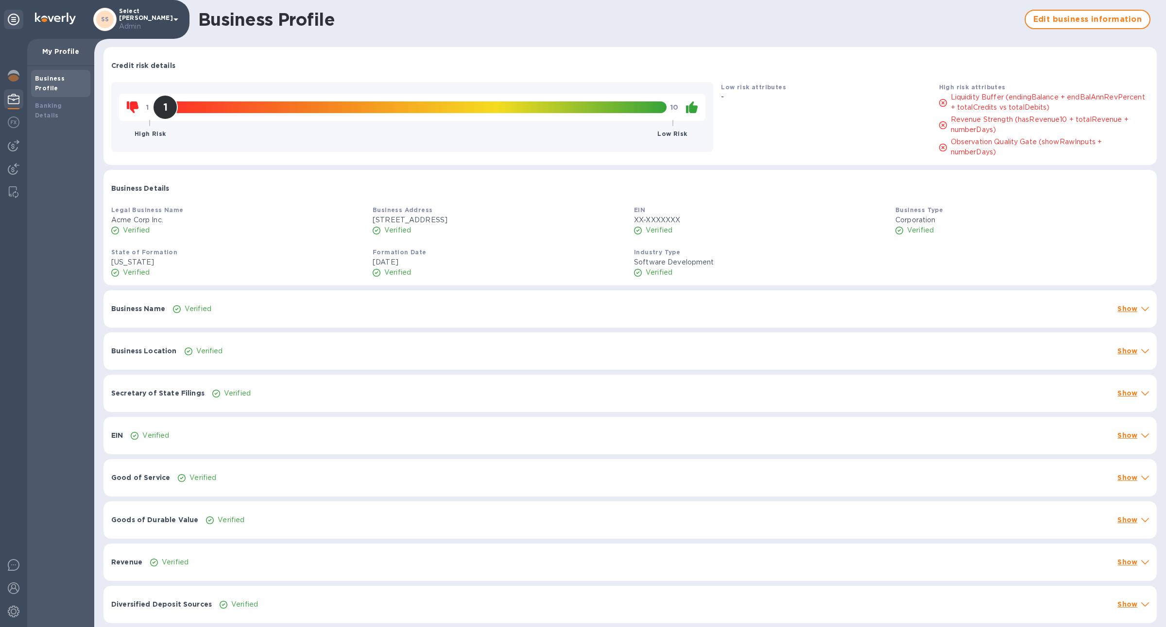
click at [164, 115] on div "1" at bounding box center [164, 107] width 25 height 25
click at [76, 97] on div "Banking Details" at bounding box center [60, 110] width 59 height 27
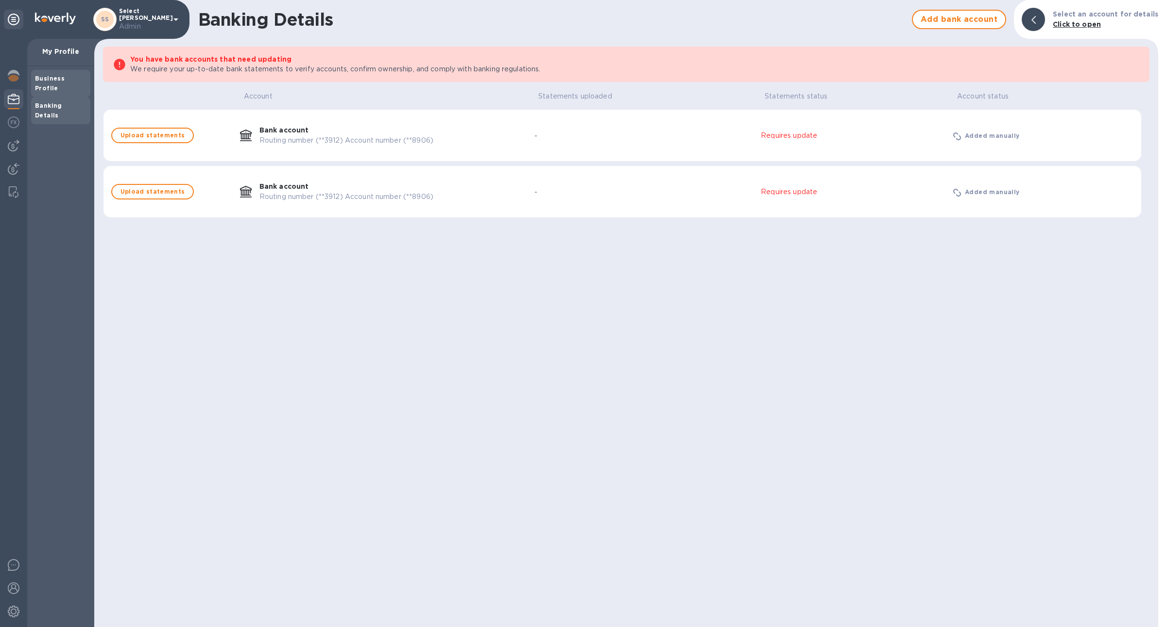
click at [74, 84] on div "Business Profile" at bounding box center [60, 83] width 59 height 27
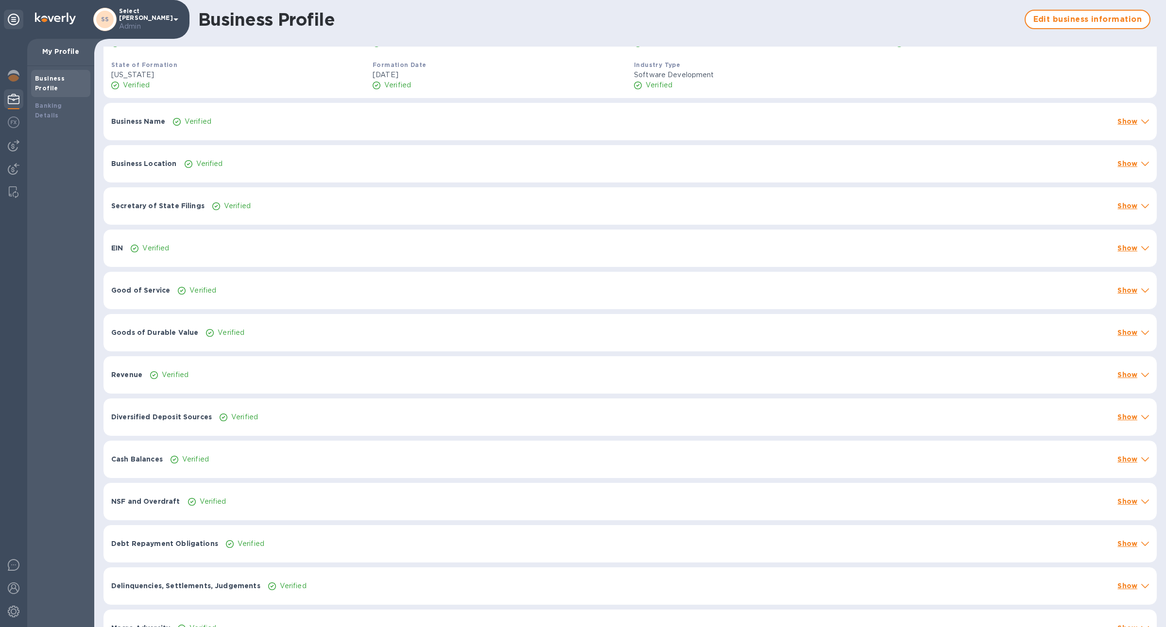
scroll to position [205, 0]
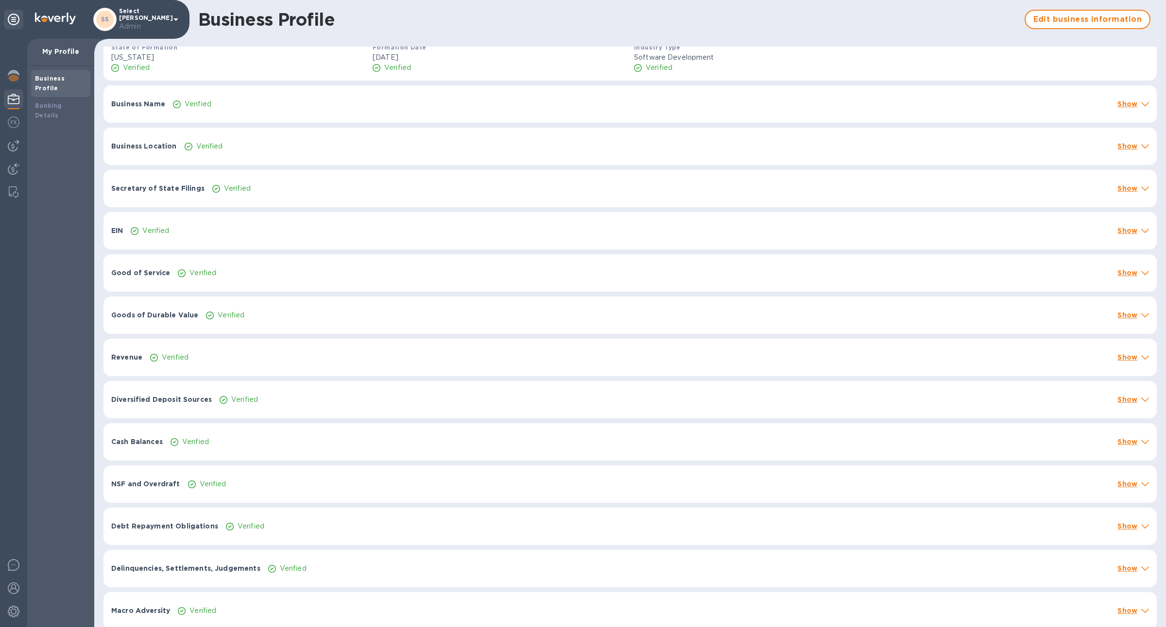
click at [272, 365] on div "Delinquencies, Settlements, Judgements Verified Show" at bounding box center [629, 568] width 1053 height 37
click at [272, 365] on div "Delinquencies, Settlements, Judgements Hide" at bounding box center [629, 565] width 1053 height 31
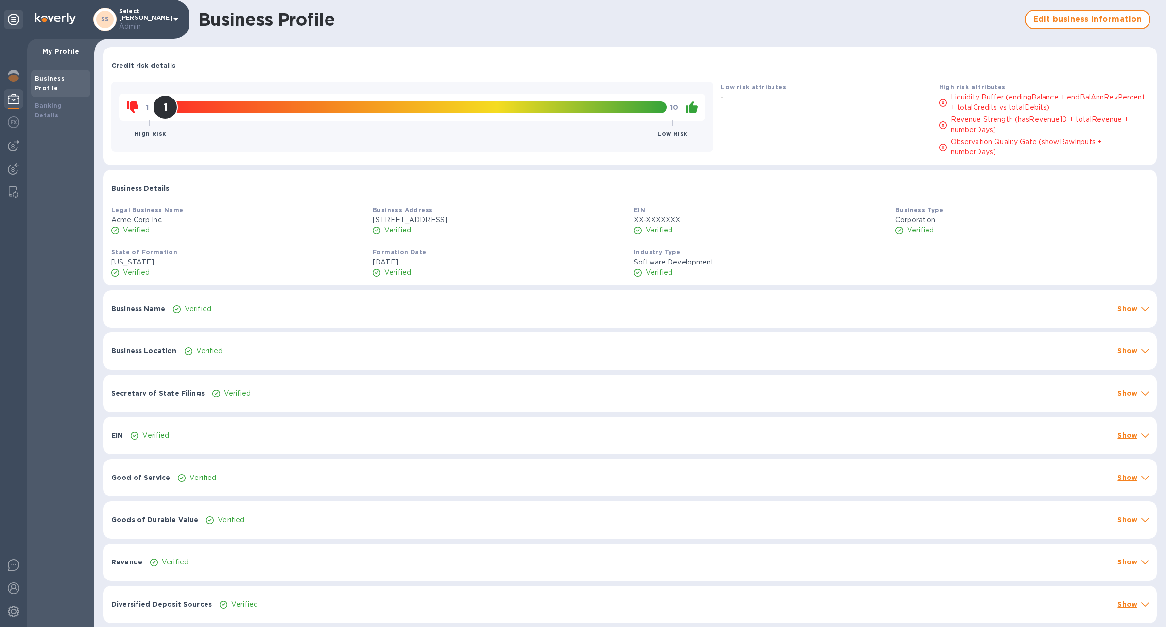
click at [689, 108] on icon at bounding box center [693, 107] width 9 height 12
click at [680, 135] on b "Low Risk" at bounding box center [672, 133] width 30 height 7
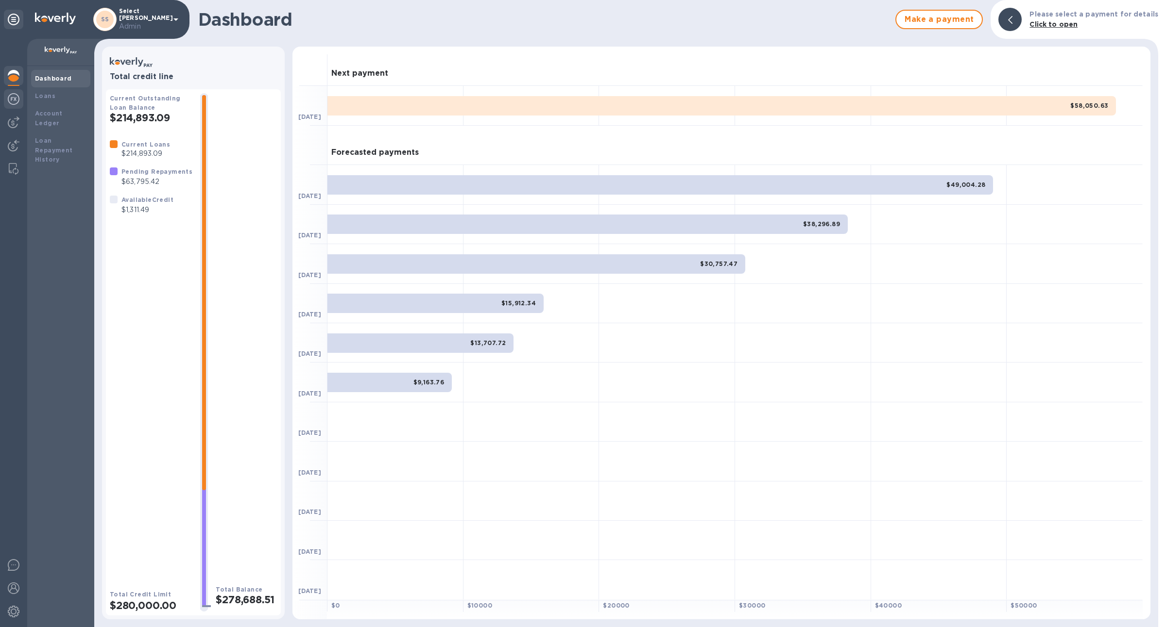
click at [22, 105] on div at bounding box center [13, 99] width 19 height 21
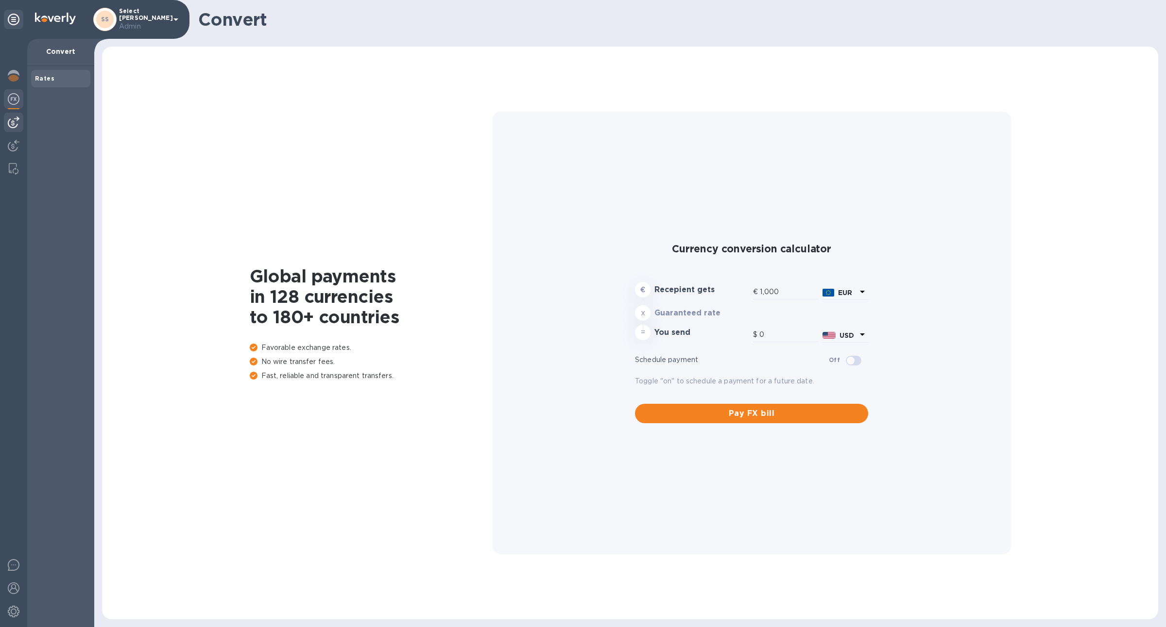
click at [19, 129] on div at bounding box center [13, 122] width 19 height 19
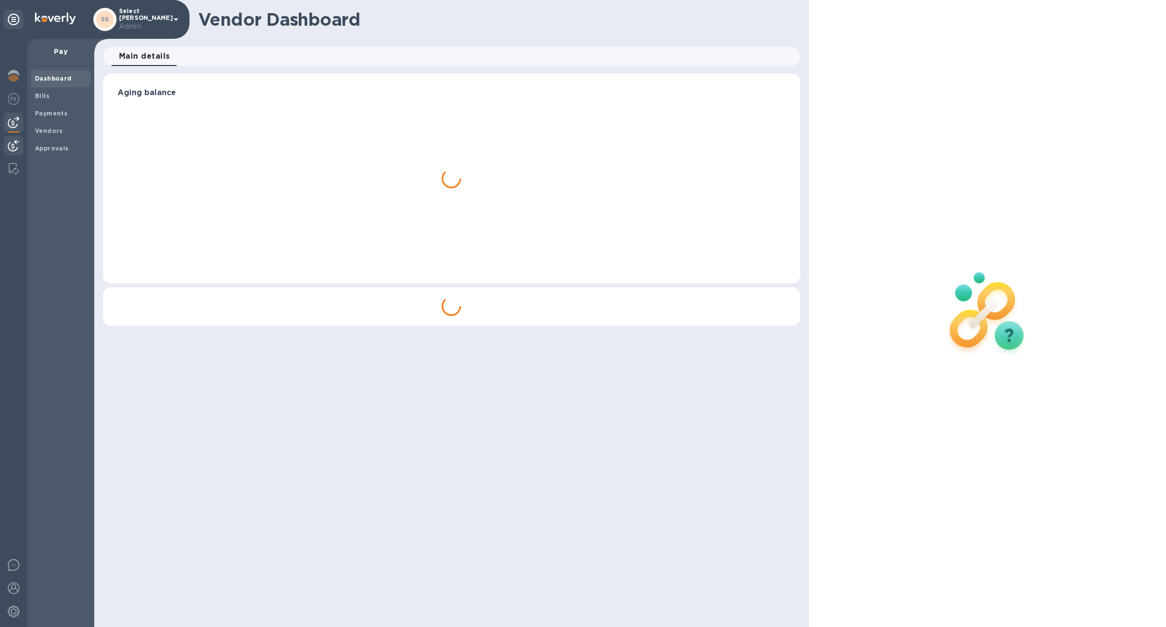
click at [17, 145] on img at bounding box center [14, 146] width 12 height 12
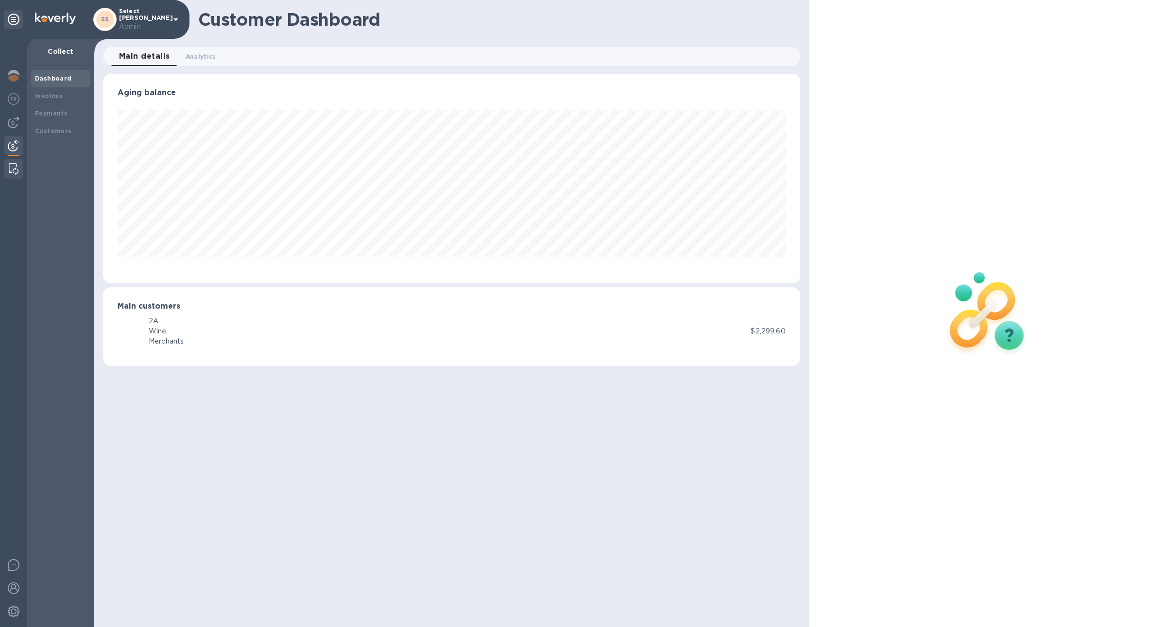
scroll to position [210, 696]
click at [17, 165] on img at bounding box center [14, 169] width 10 height 12
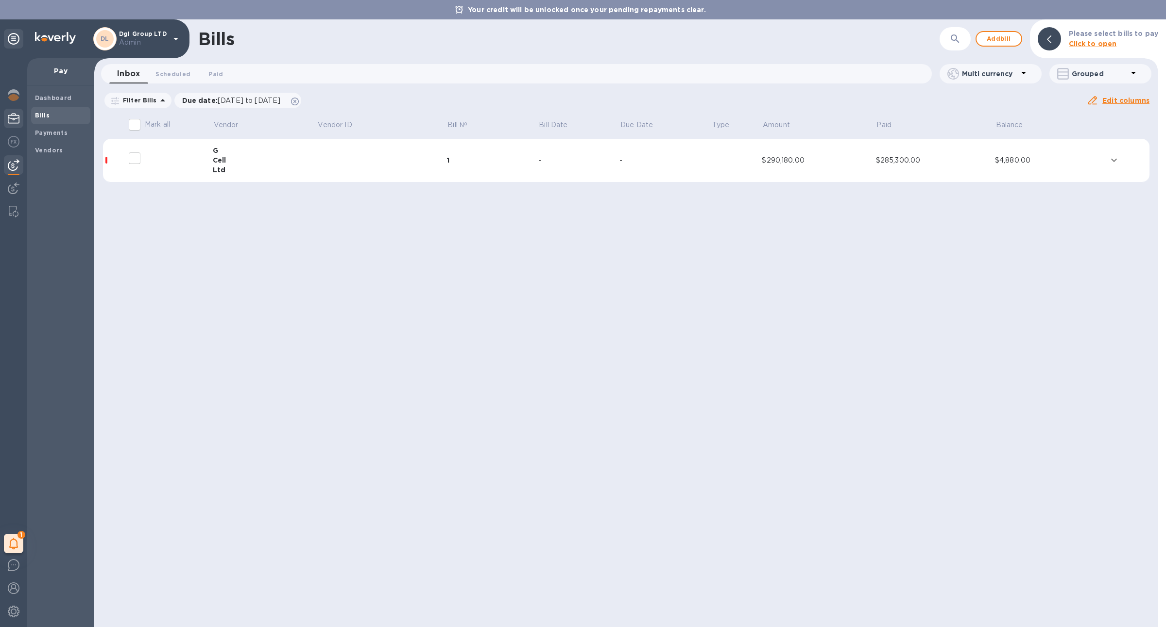
click at [17, 121] on img at bounding box center [14, 119] width 12 height 12
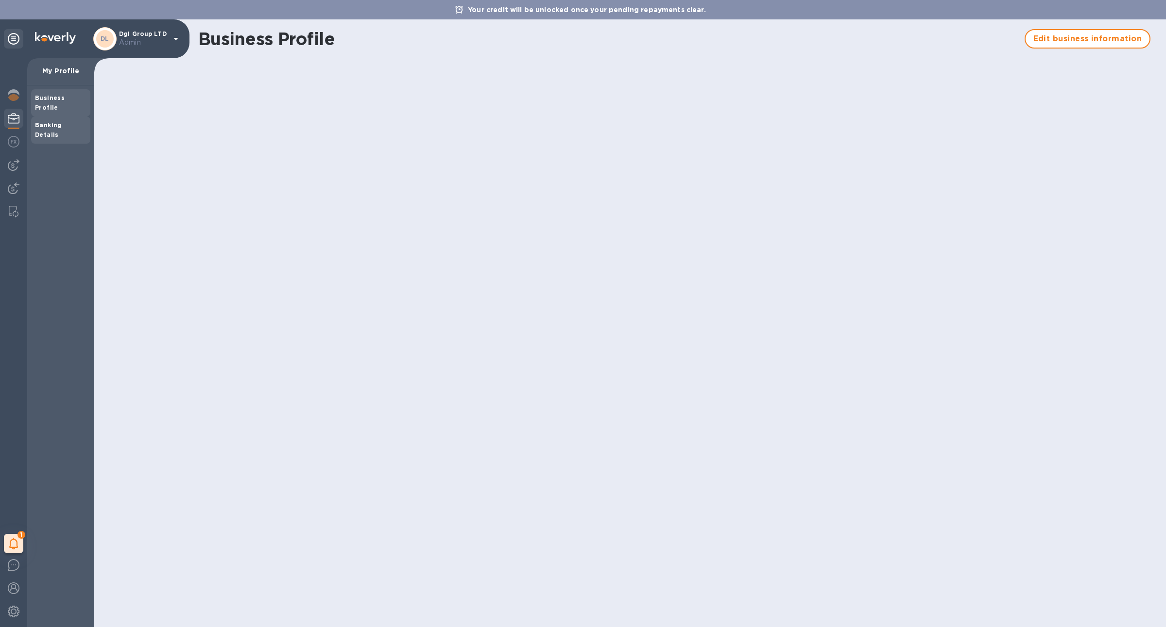
click at [56, 120] on div "Banking Details" at bounding box center [60, 129] width 51 height 19
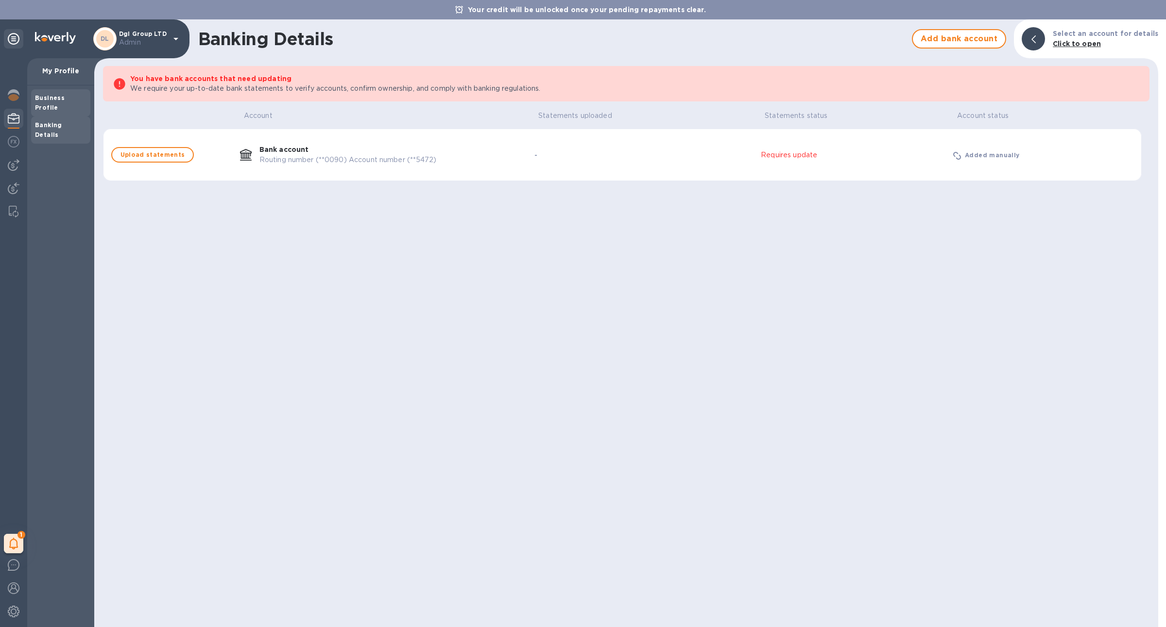
click at [56, 99] on b "Business Profile" at bounding box center [50, 102] width 30 height 17
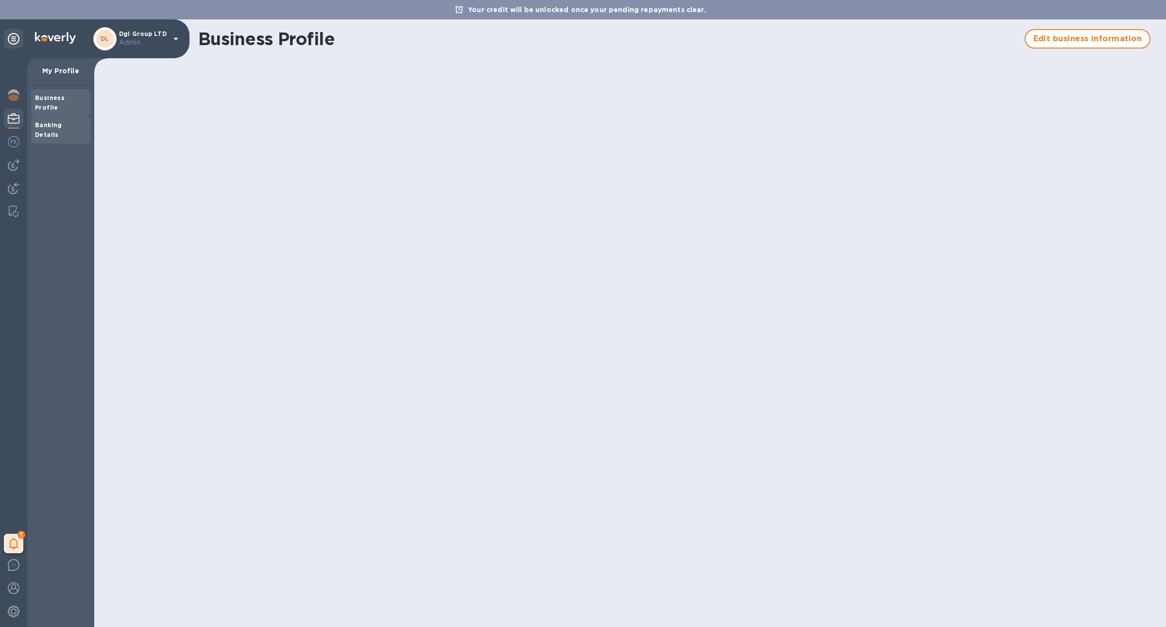
click at [58, 121] on b "Banking Details" at bounding box center [48, 129] width 27 height 17
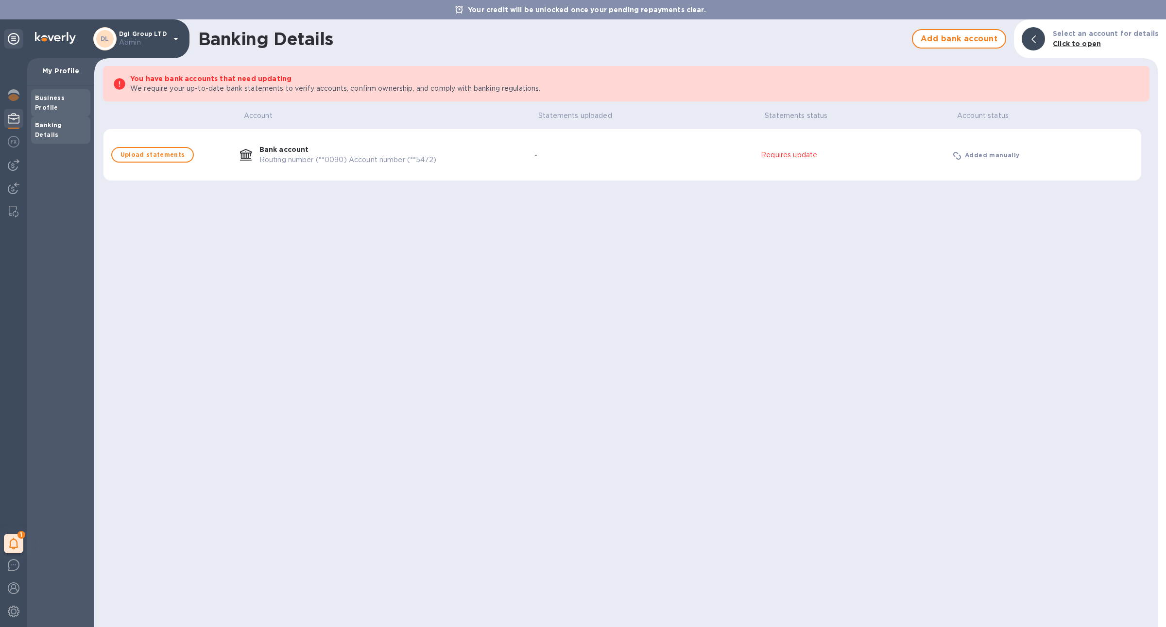
click at [59, 97] on b "Business Profile" at bounding box center [50, 102] width 30 height 17
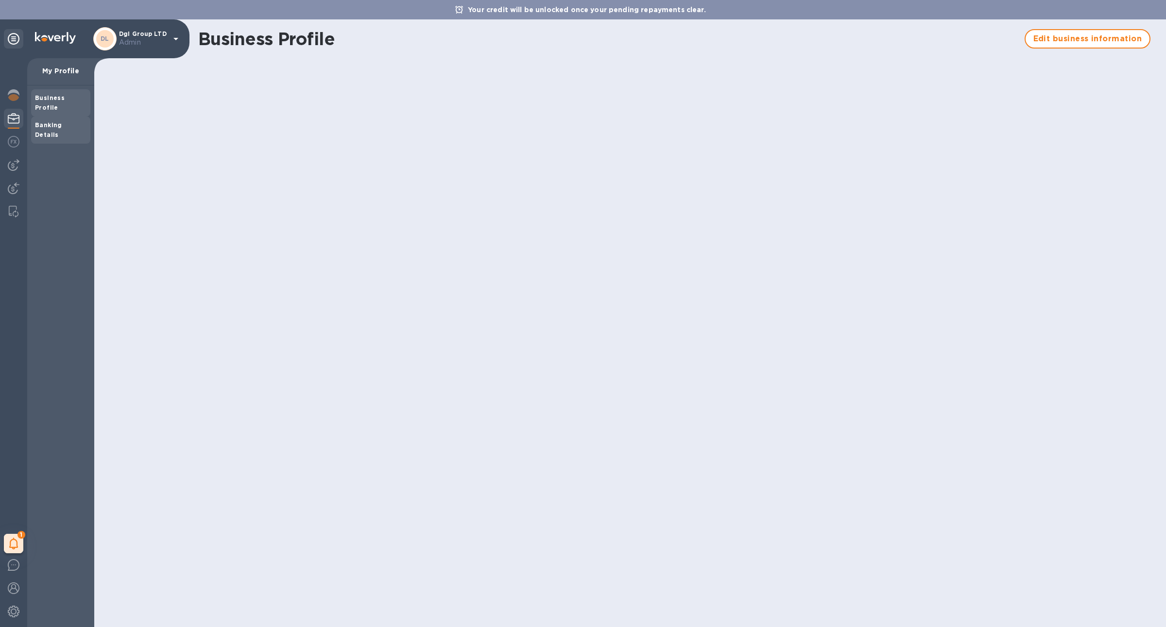
click at [51, 121] on b "Banking Details" at bounding box center [48, 129] width 27 height 17
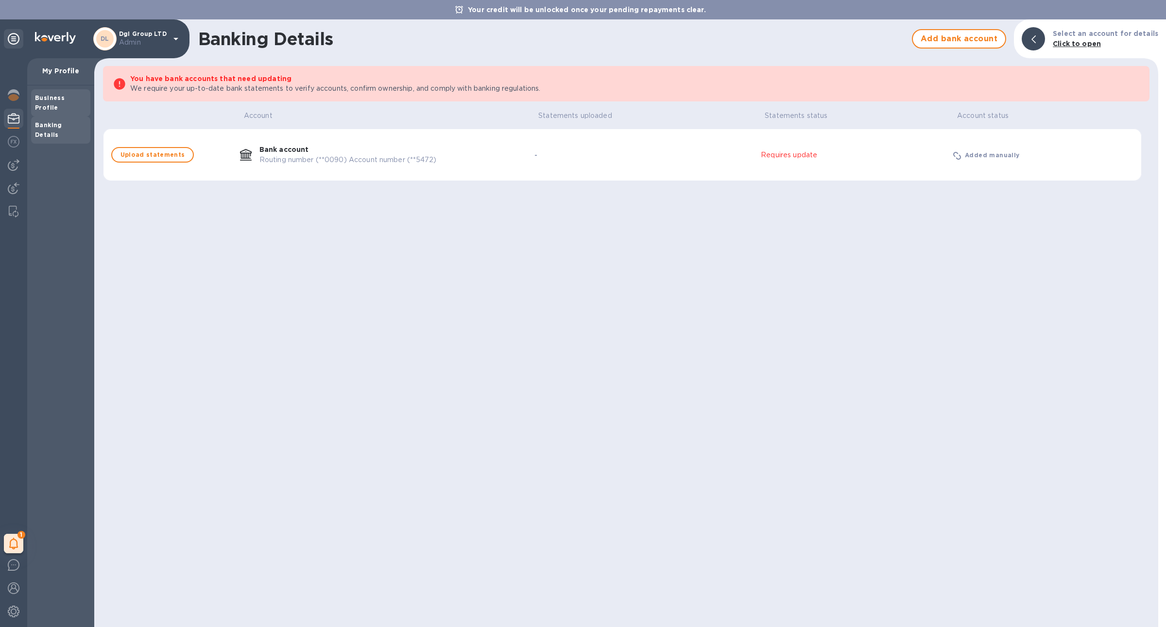
click at [60, 93] on div "Business Profile" at bounding box center [60, 102] width 51 height 19
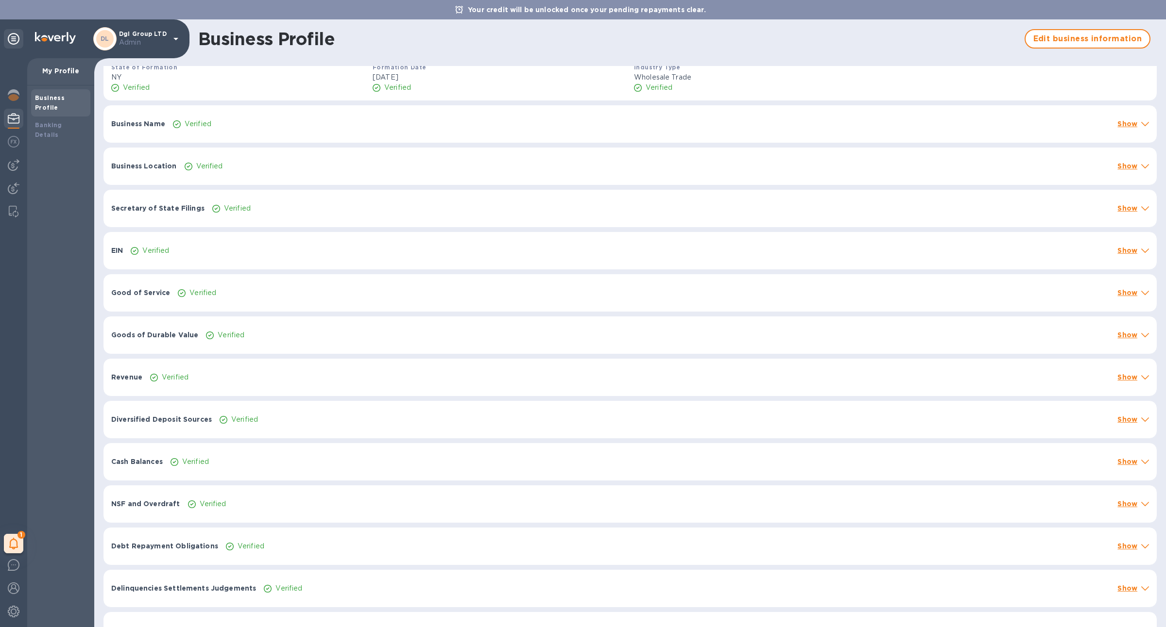
scroll to position [102, 0]
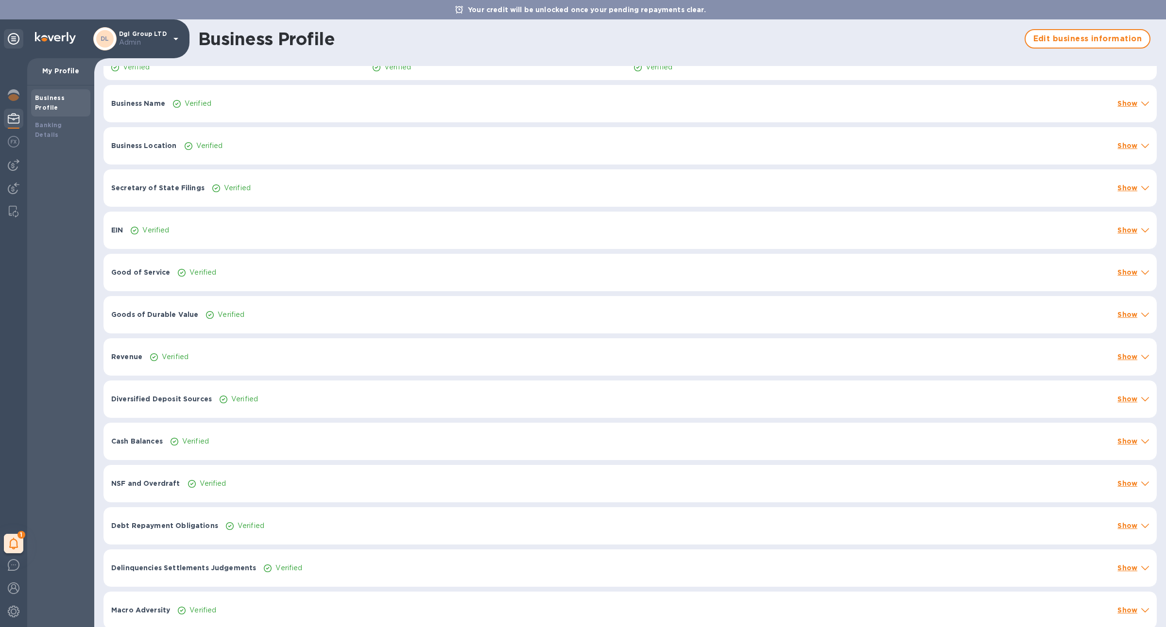
click at [276, 192] on div "Verified" at bounding box center [660, 188] width 901 height 14
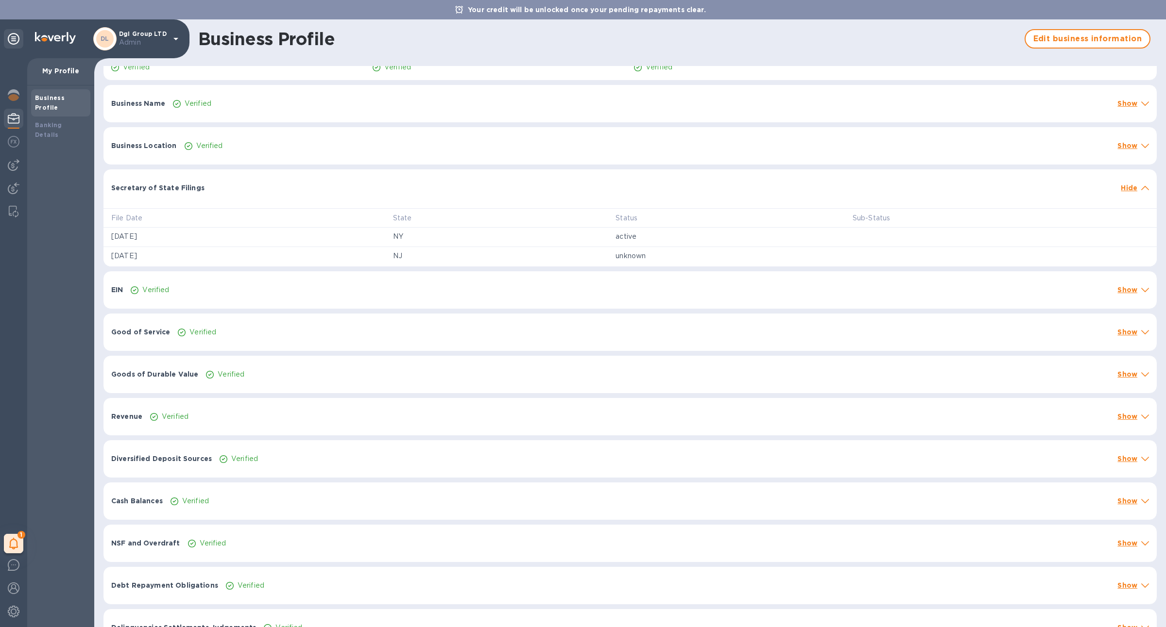
click at [276, 192] on div "Secretary of State Filings Hide" at bounding box center [629, 184] width 1053 height 31
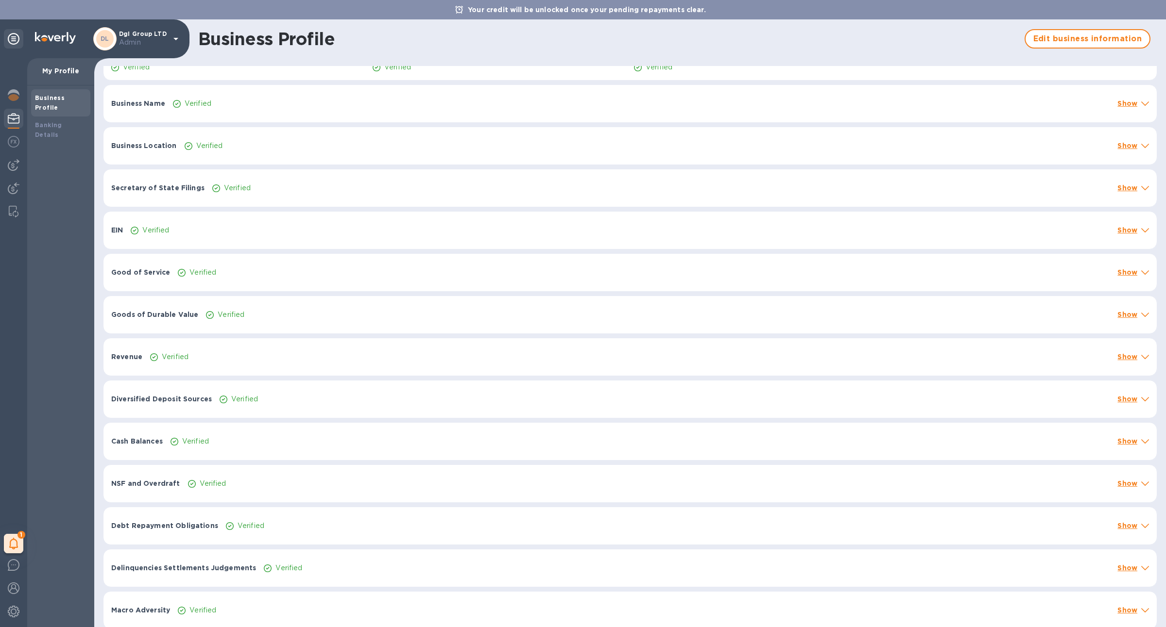
click at [269, 216] on div "EIN Verified Show" at bounding box center [629, 230] width 1053 height 37
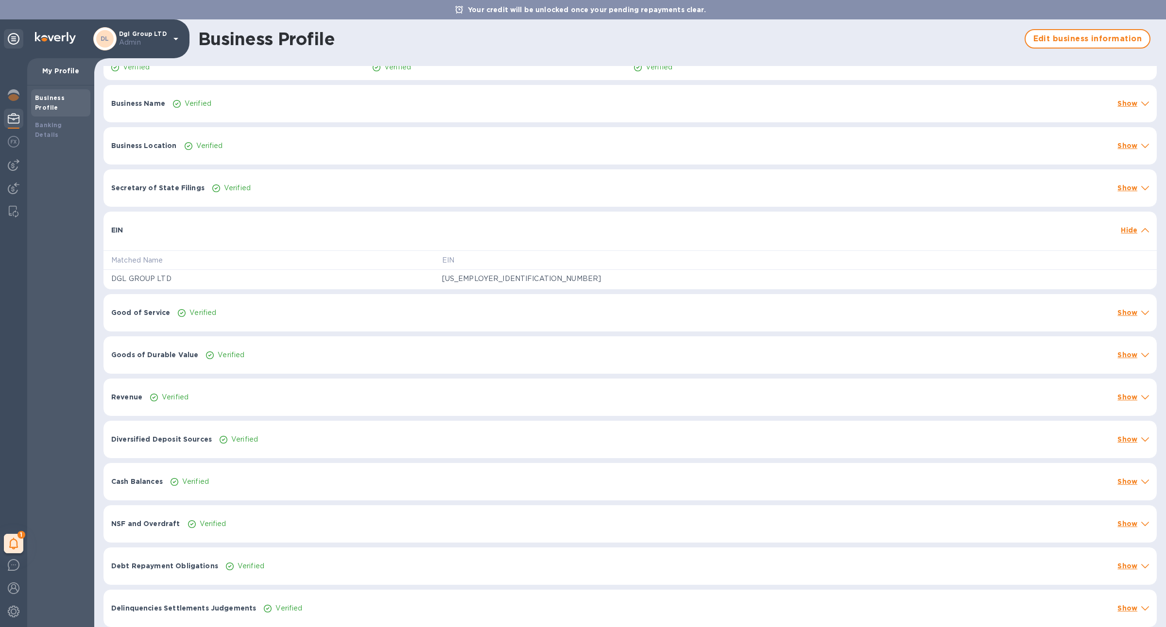
click at [269, 216] on div "EIN Hide" at bounding box center [629, 227] width 1053 height 31
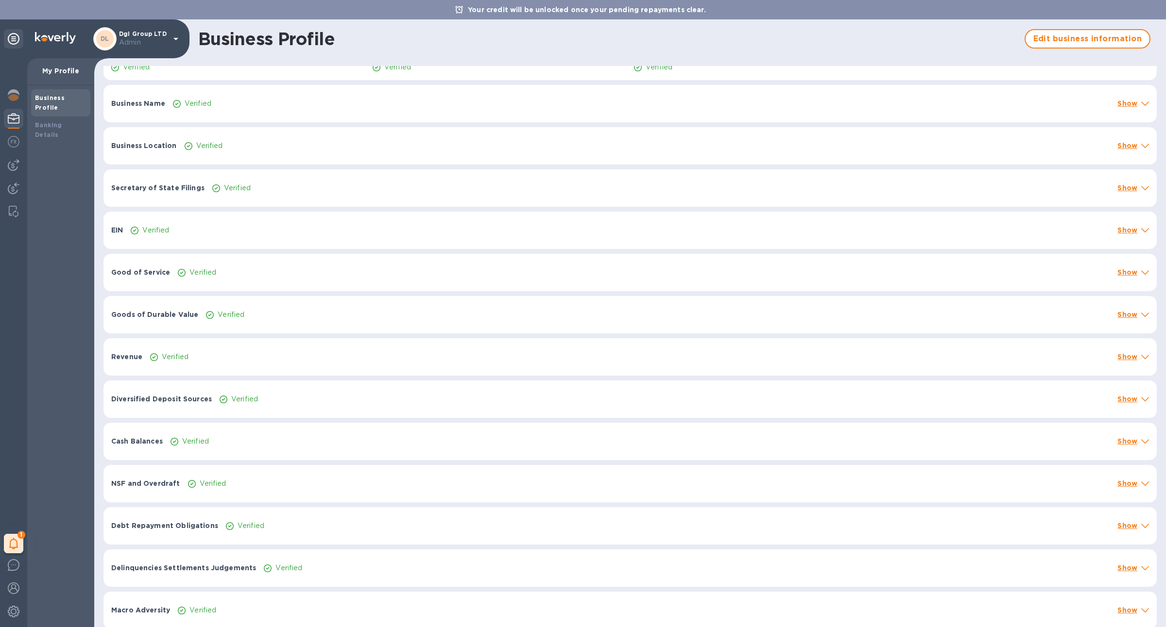
click at [264, 266] on div "Verified" at bounding box center [643, 273] width 935 height 14
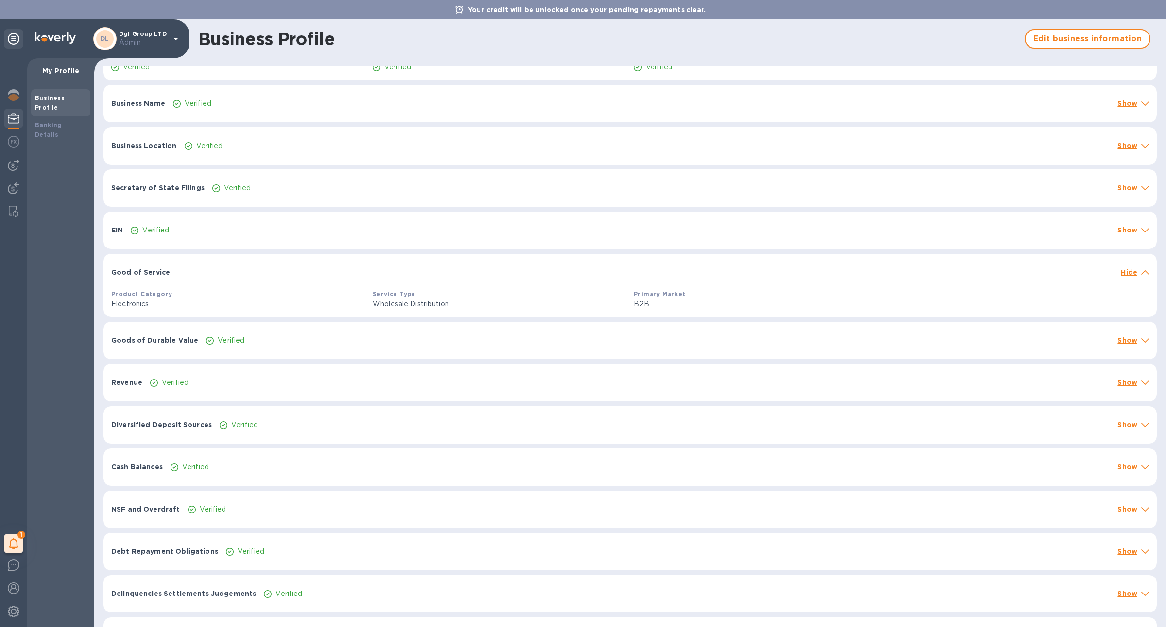
click at [264, 266] on div at bounding box center [645, 268] width 943 height 8
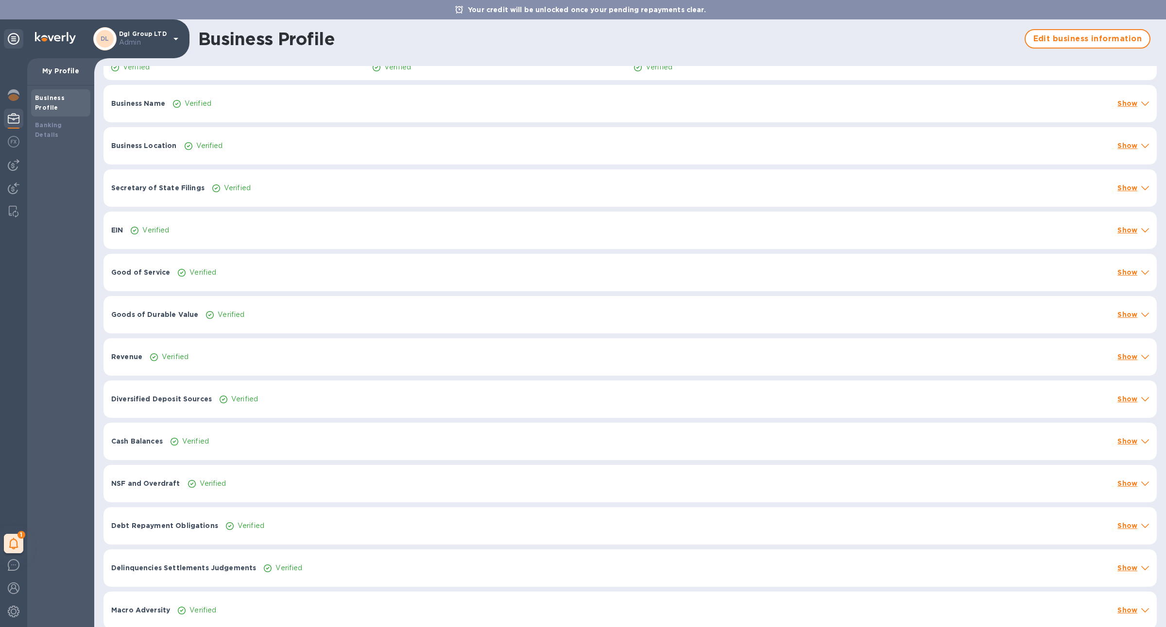
click at [260, 305] on div "Goods of Durable Value Verified Show" at bounding box center [629, 314] width 1053 height 37
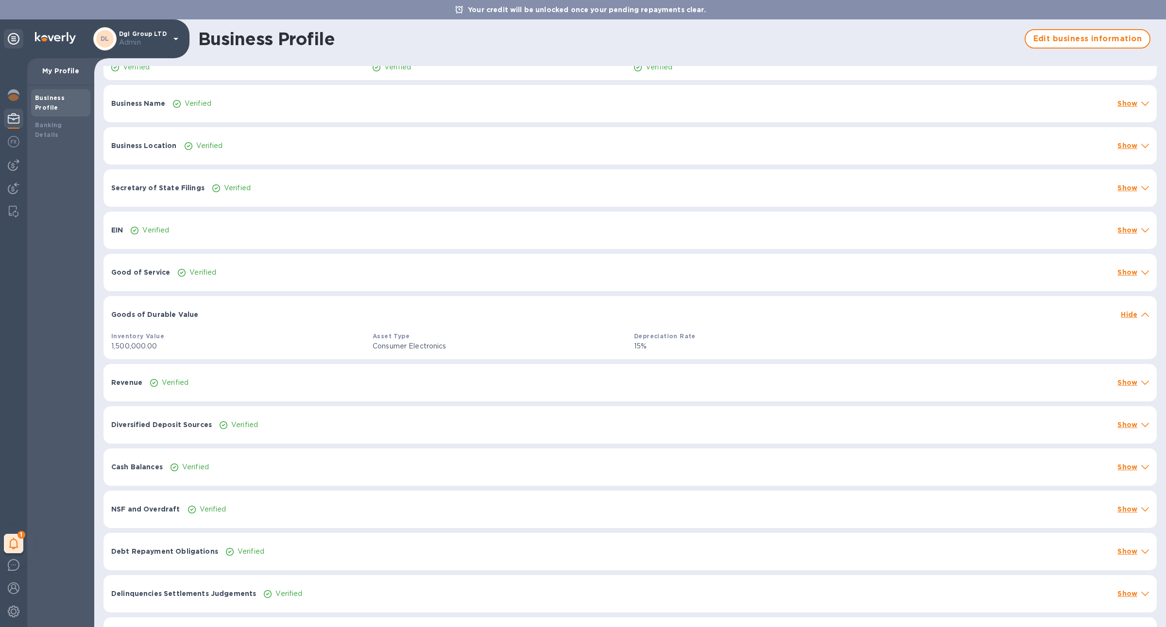
click at [260, 305] on div "Goods of Durable Value Hide" at bounding box center [629, 311] width 1053 height 31
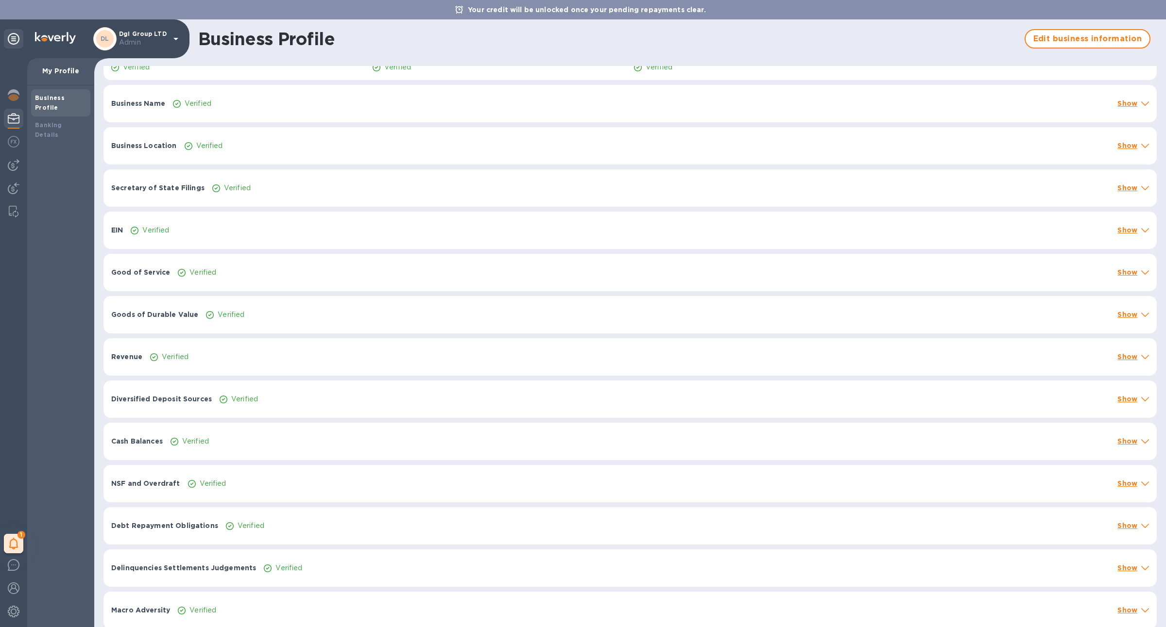
click at [148, 483] on p "NSF and Overdraft" at bounding box center [145, 484] width 69 height 10
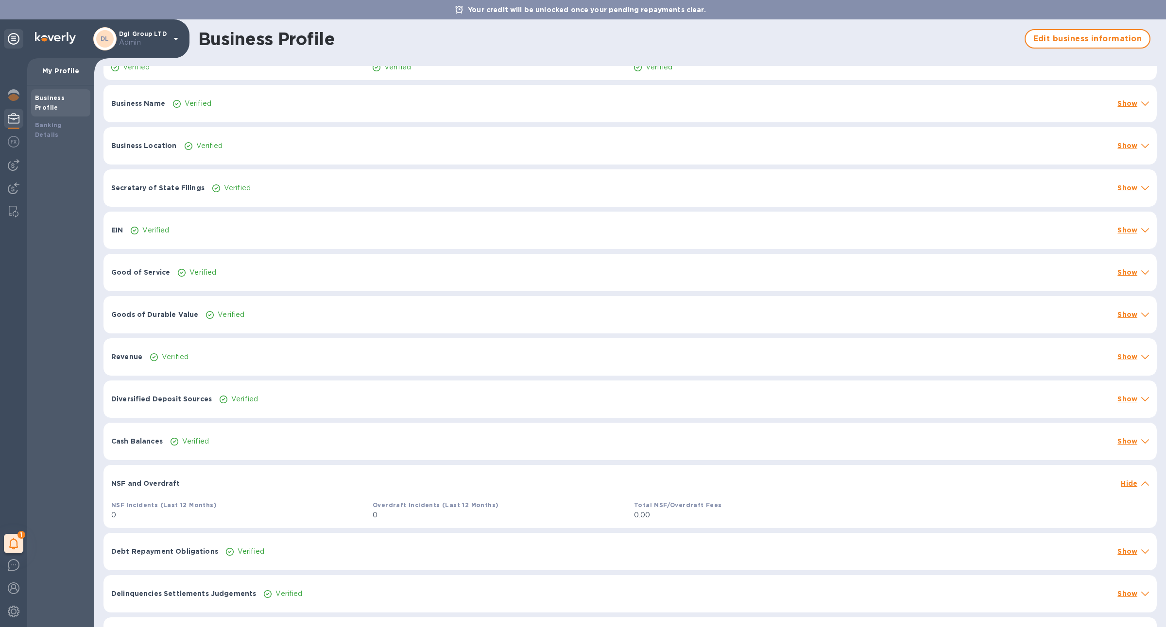
click at [148, 483] on p "NSF and Overdraft" at bounding box center [145, 484] width 69 height 10
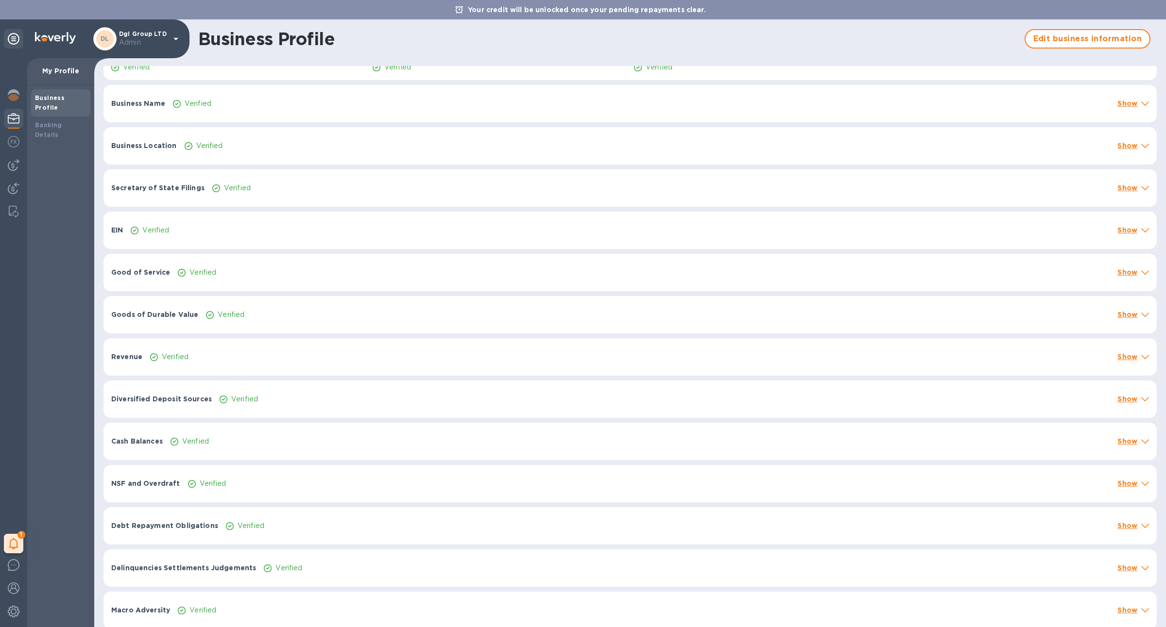
scroll to position [0, 0]
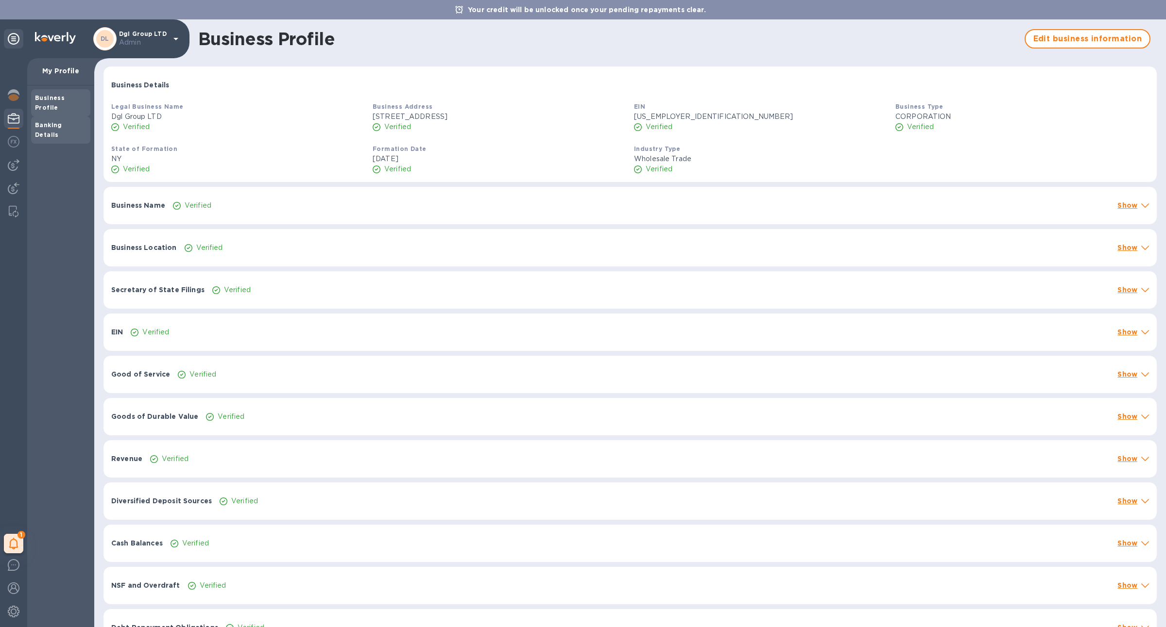
click at [65, 120] on div "Banking Details" at bounding box center [60, 129] width 51 height 19
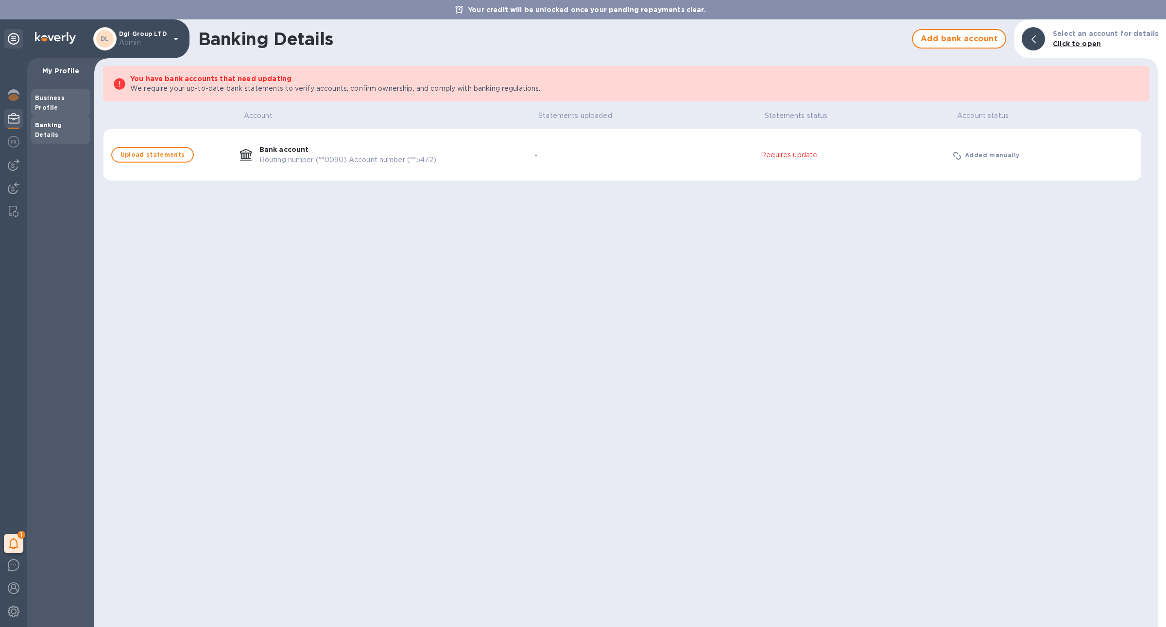
click at [63, 100] on b "Business Profile" at bounding box center [50, 102] width 30 height 17
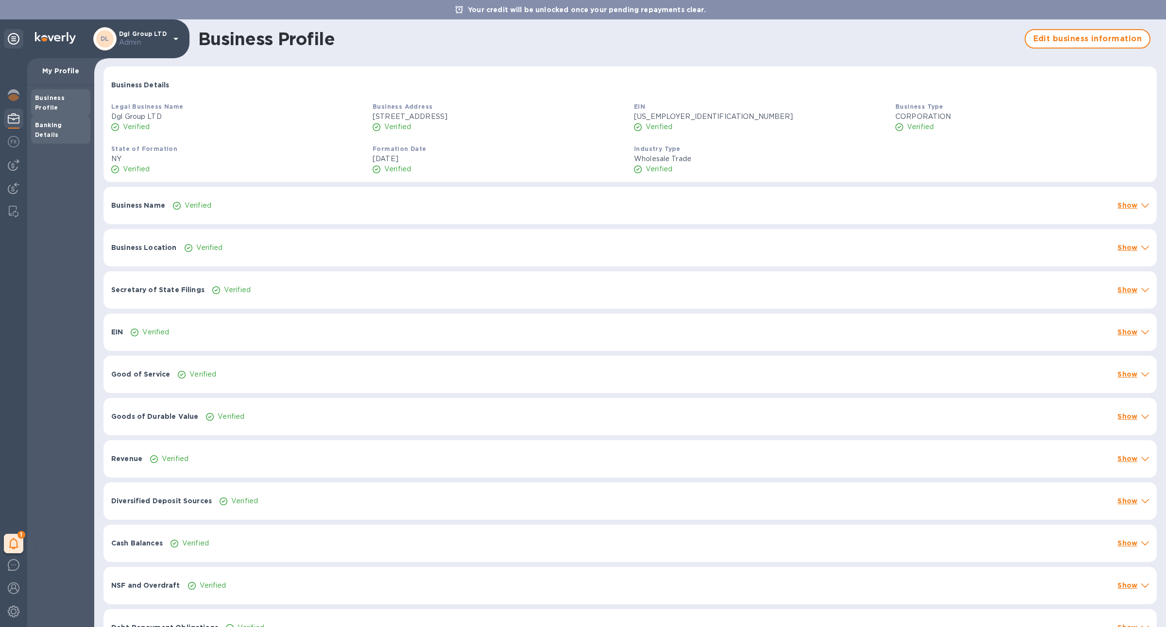
click at [55, 121] on b "Banking Details" at bounding box center [48, 129] width 27 height 17
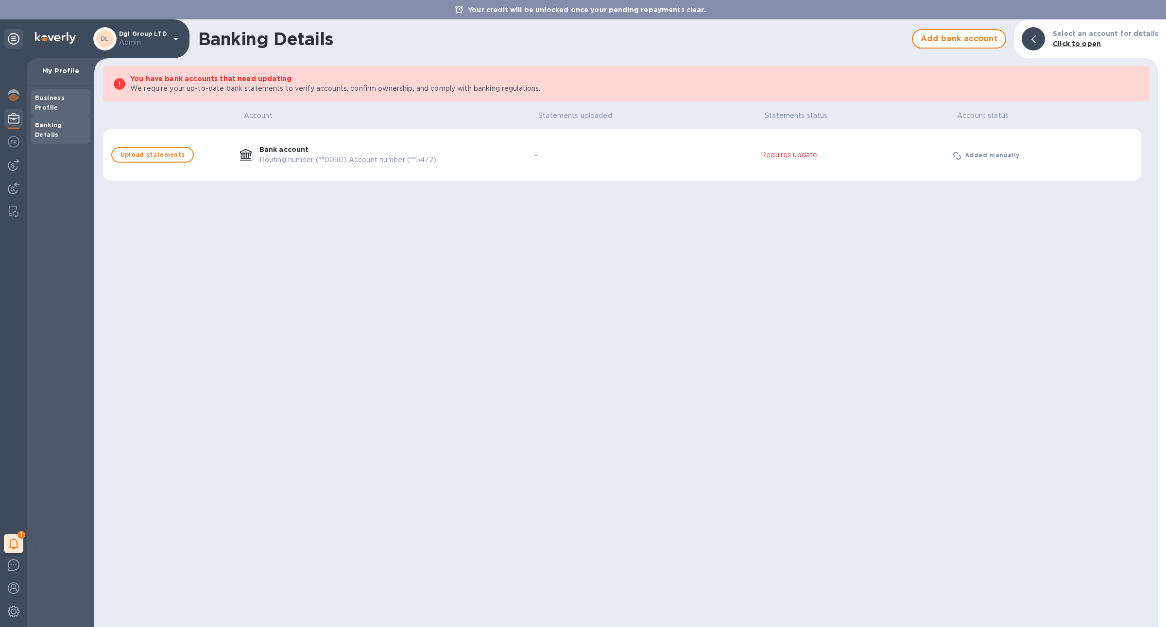
click at [55, 101] on b "Business Profile" at bounding box center [50, 102] width 30 height 17
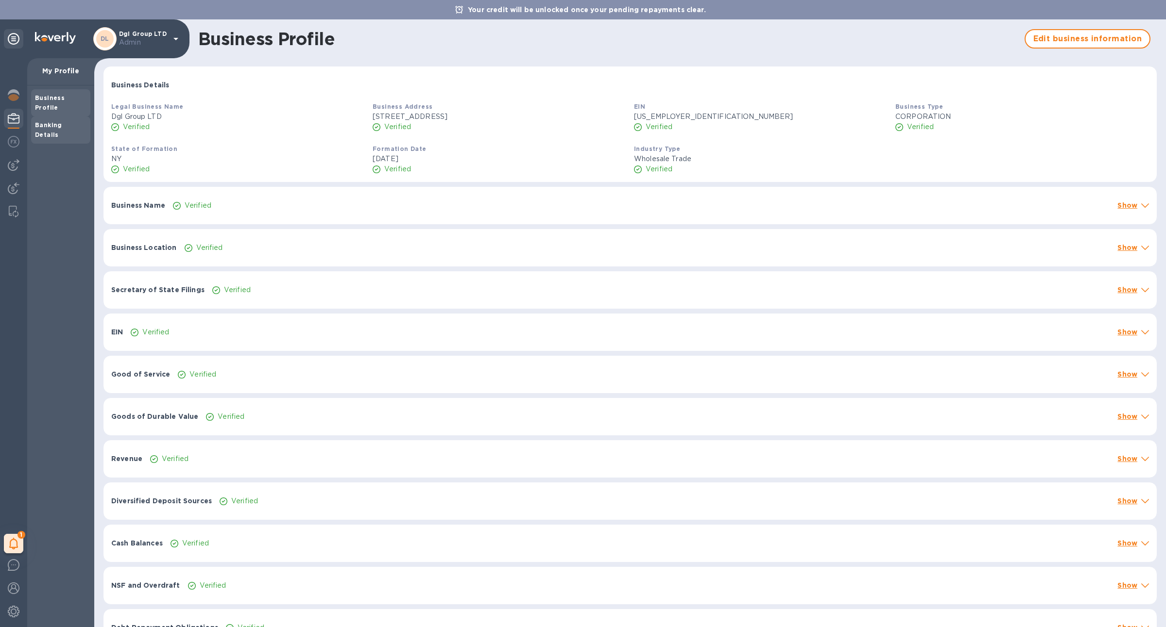
click at [60, 121] on b "Banking Details" at bounding box center [48, 129] width 27 height 17
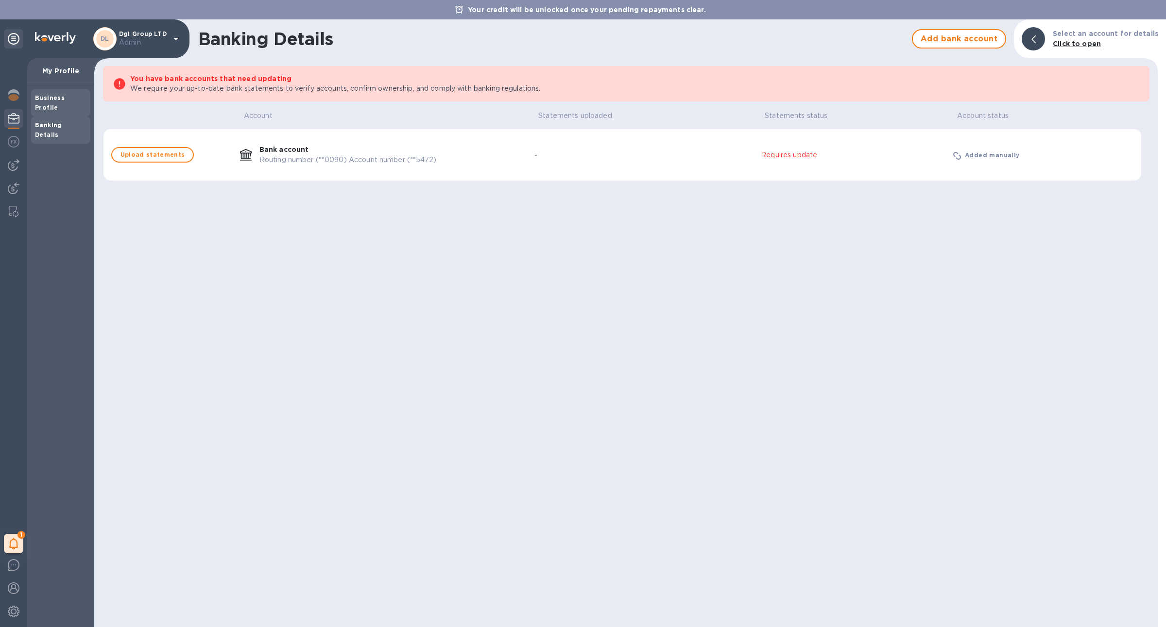
click at [57, 96] on b "Business Profile" at bounding box center [50, 102] width 30 height 17
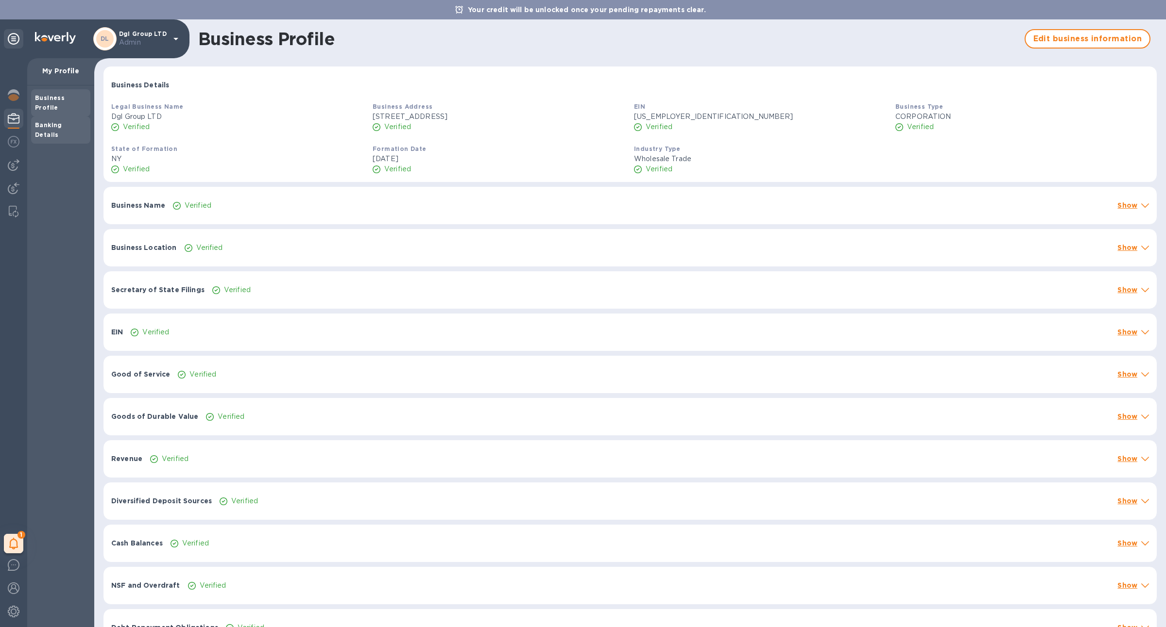
click at [64, 117] on div "Banking Details" at bounding box center [60, 130] width 59 height 27
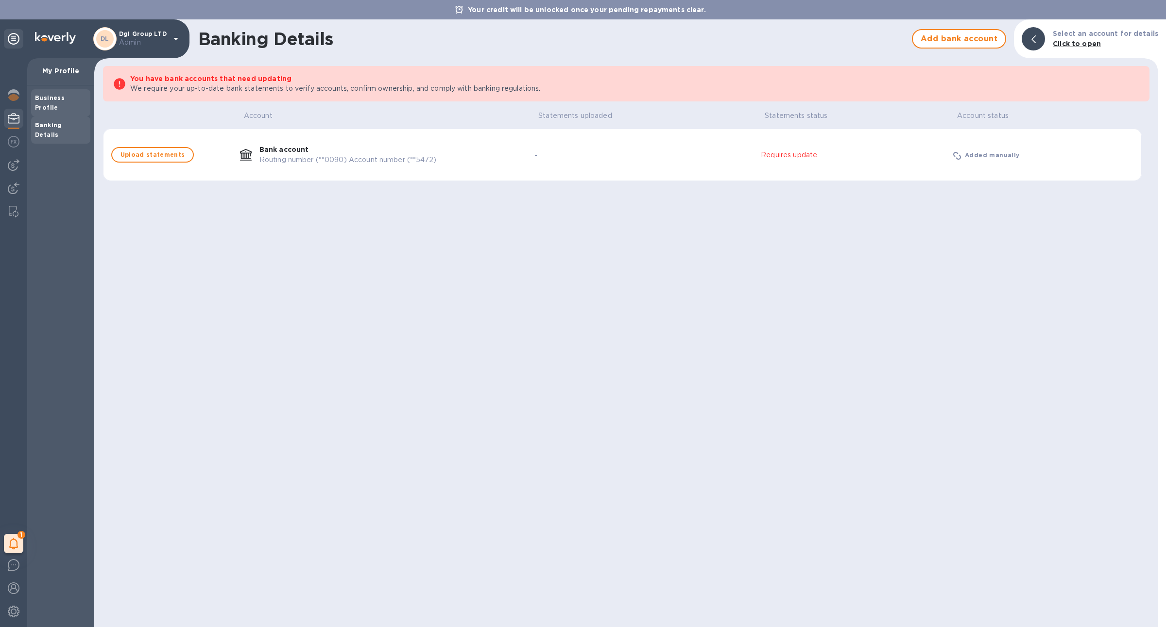
click at [65, 97] on b "Business Profile" at bounding box center [50, 102] width 30 height 17
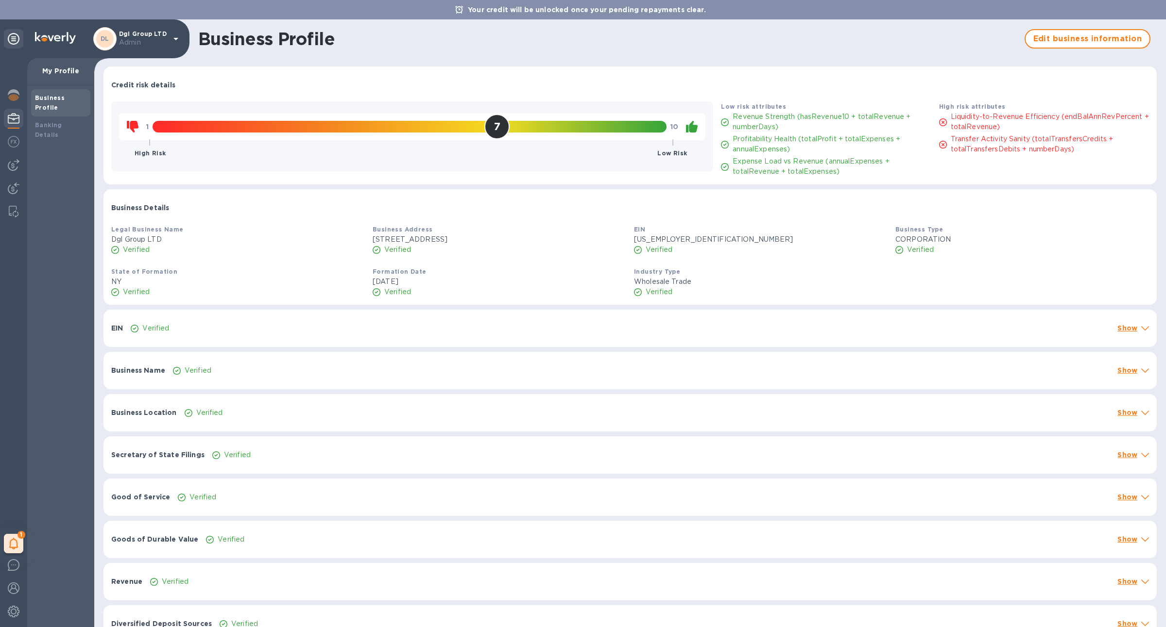
click at [498, 128] on h2 "7" at bounding box center [497, 126] width 6 height 12
